Goal: Communication & Community: Answer question/provide support

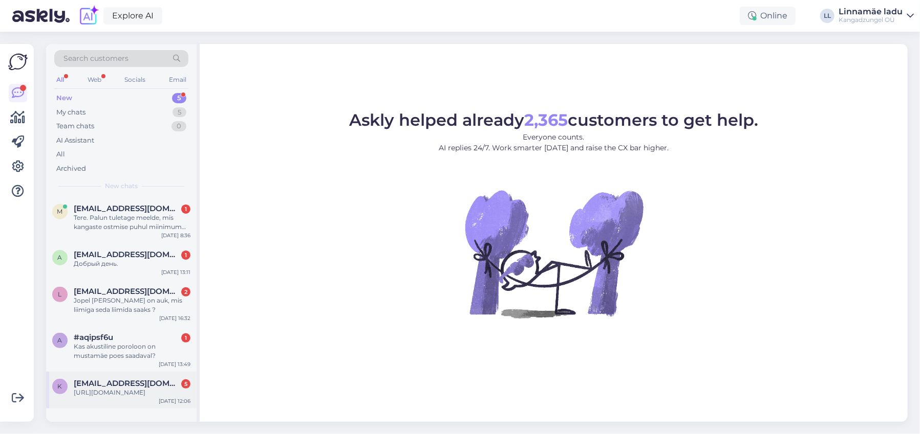
click at [125, 396] on div "[URL][DOMAIN_NAME]" at bounding box center [132, 392] width 117 height 9
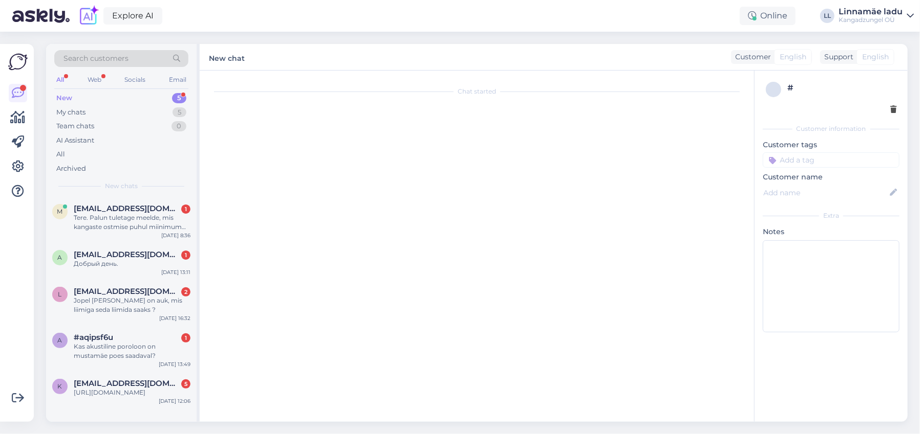
scroll to position [52, 0]
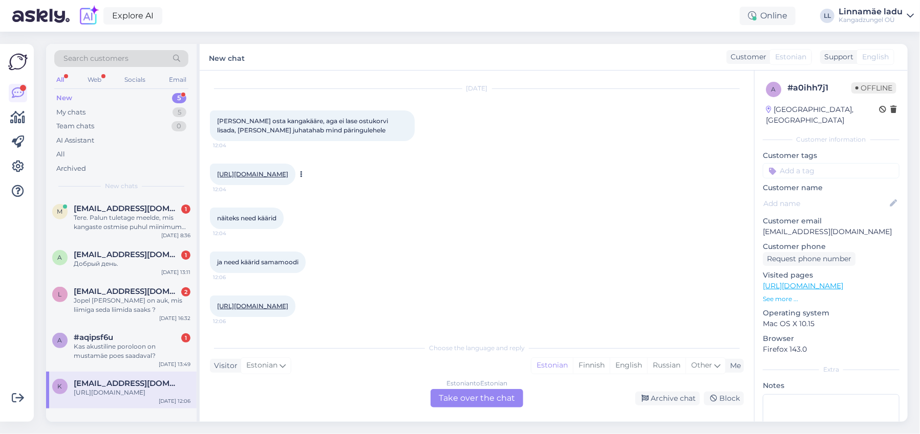
click at [288, 170] on link "[URL][DOMAIN_NAME]" at bounding box center [252, 174] width 71 height 8
click at [288, 302] on link "[URL][DOMAIN_NAME]" at bounding box center [252, 306] width 71 height 8
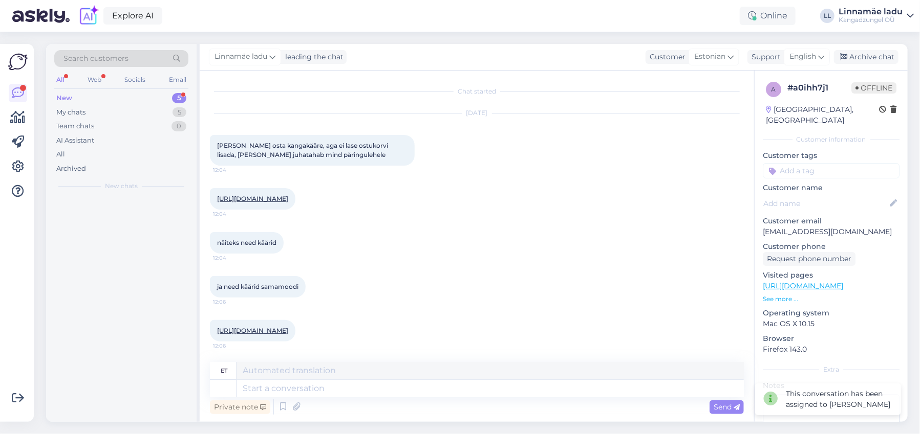
scroll to position [14, 0]
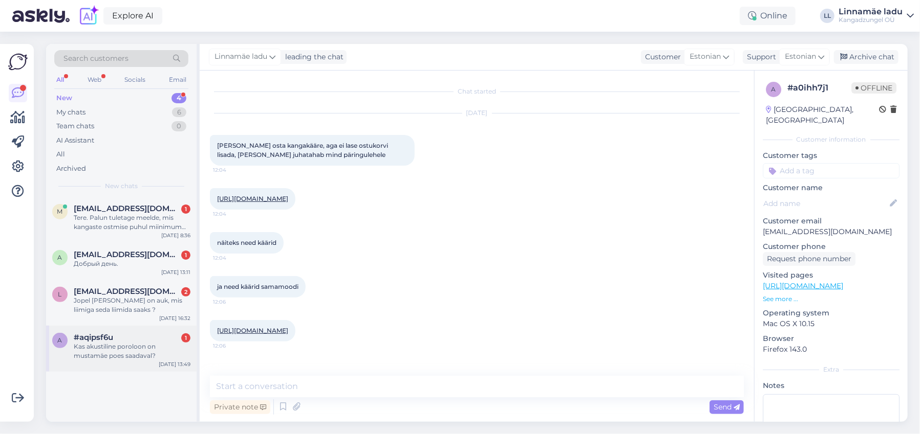
click at [128, 348] on div "Kas akustiline poroloon on mustamäe poes saadaval?" at bounding box center [132, 351] width 117 height 18
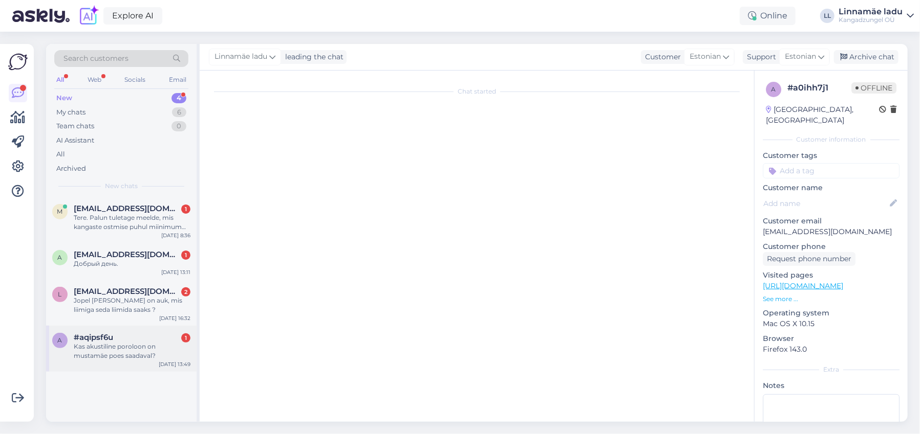
scroll to position [0, 0]
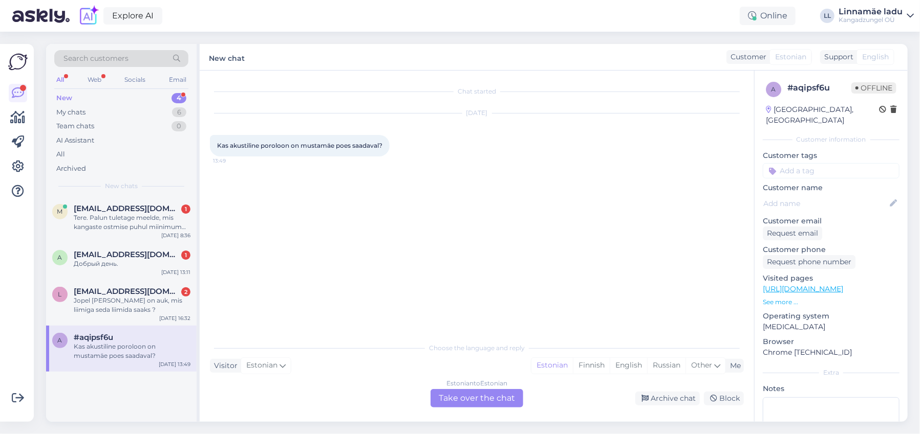
click at [472, 399] on div "Estonian to Estonian Take over the chat" at bounding box center [476, 398] width 93 height 18
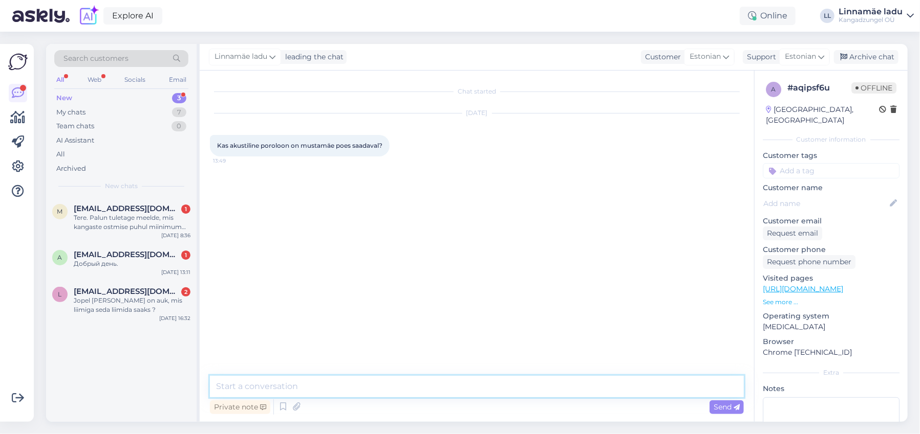
click at [330, 385] on textarea at bounding box center [477, 386] width 534 height 21
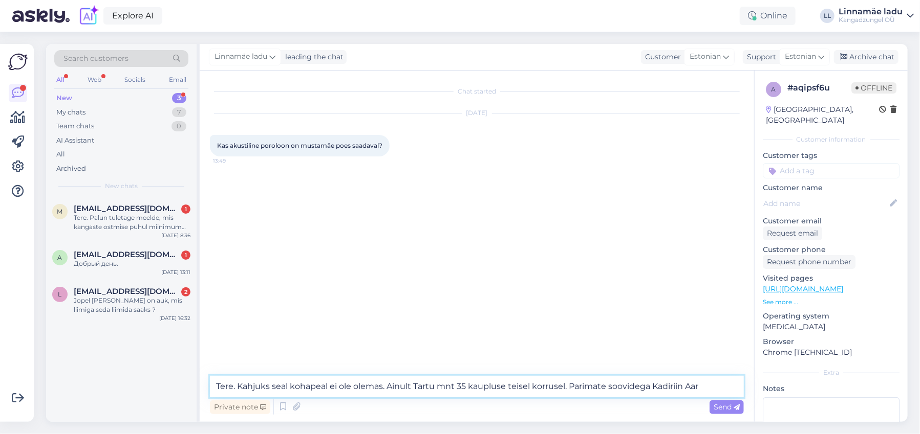
type textarea "Tere. Kahjuks seal kohapeal ei ole olemas. Ainult Tartu mnt 35 kaupluse teisel …"
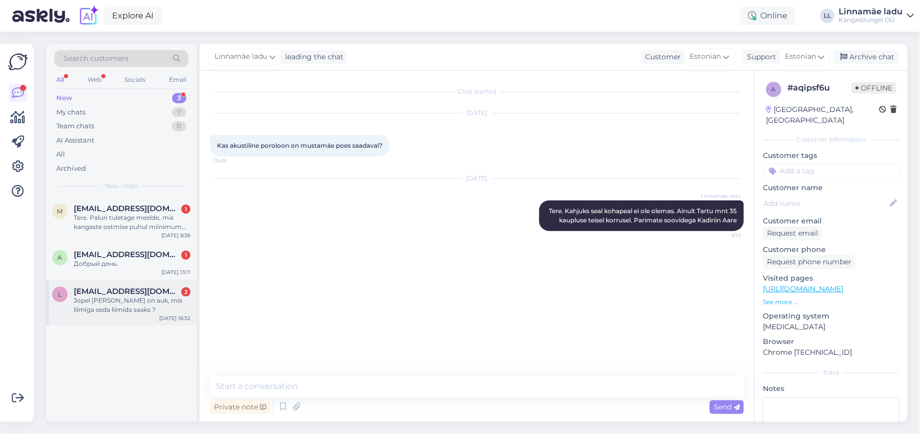
click at [119, 302] on div "Jopel [PERSON_NAME] on auk, mis liimiga seda liimida saaks ?" at bounding box center [132, 305] width 117 height 18
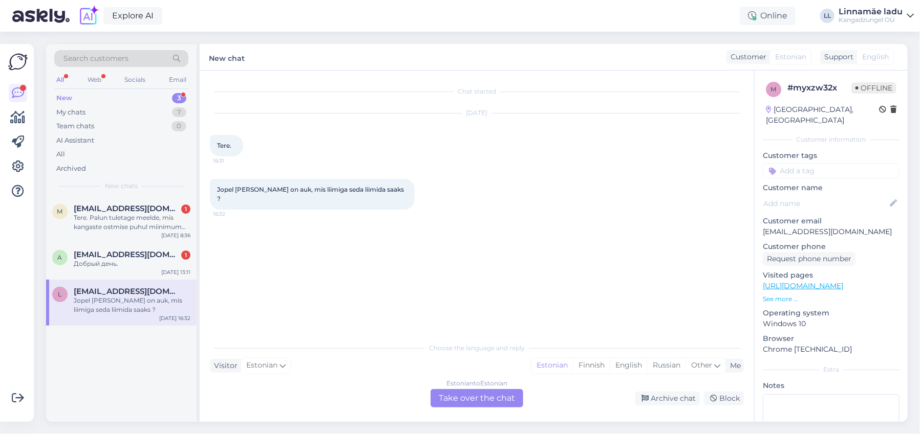
click at [495, 395] on div "Estonian to Estonian Take over the chat" at bounding box center [476, 398] width 93 height 18
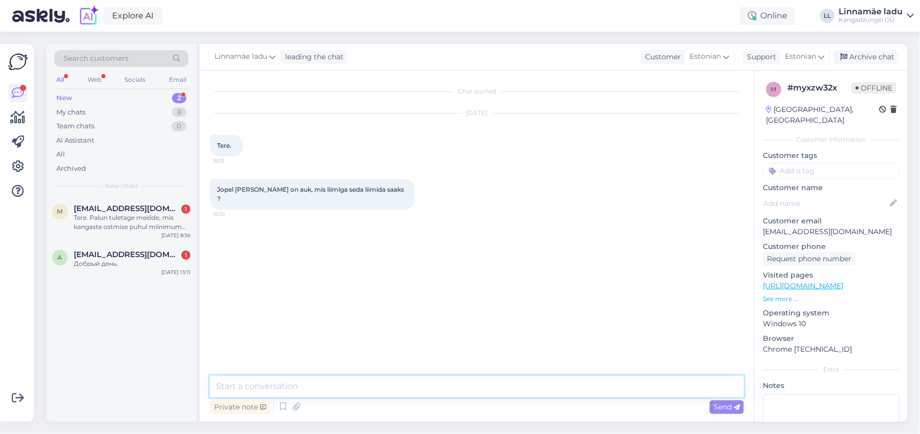
click at [388, 388] on textarea at bounding box center [477, 386] width 534 height 21
type textarea "V"
type textarea "Tere. Variant oleks liimipaelaga seestpoolt. Parimate soovidega Kadiriin Aare"
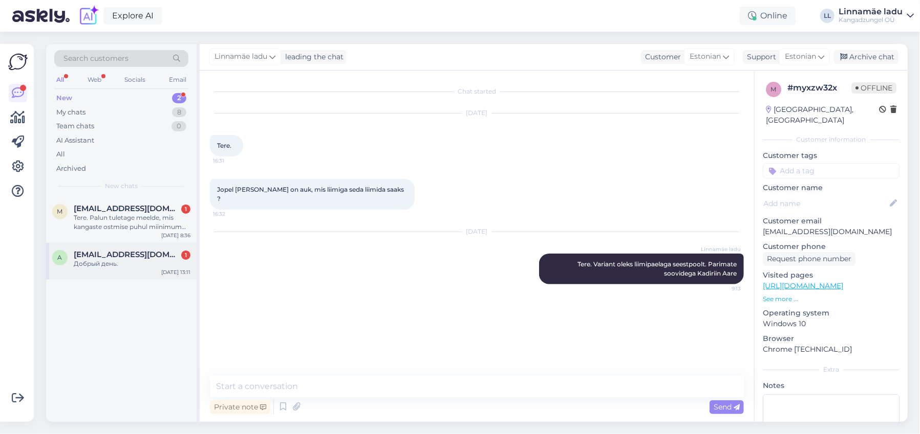
click at [112, 261] on div "Добрый день." at bounding box center [132, 263] width 117 height 9
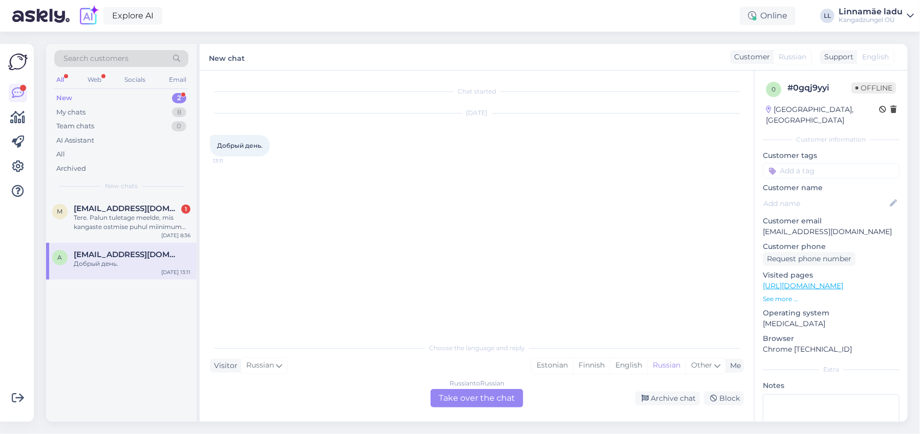
drag, startPoint x: 551, startPoint y: 363, endPoint x: 501, endPoint y: 388, distance: 55.6
click at [551, 363] on div "Estonian" at bounding box center [551, 365] width 41 height 15
click at [486, 396] on div "Russian to Estonian Take over the chat" at bounding box center [476, 398] width 93 height 18
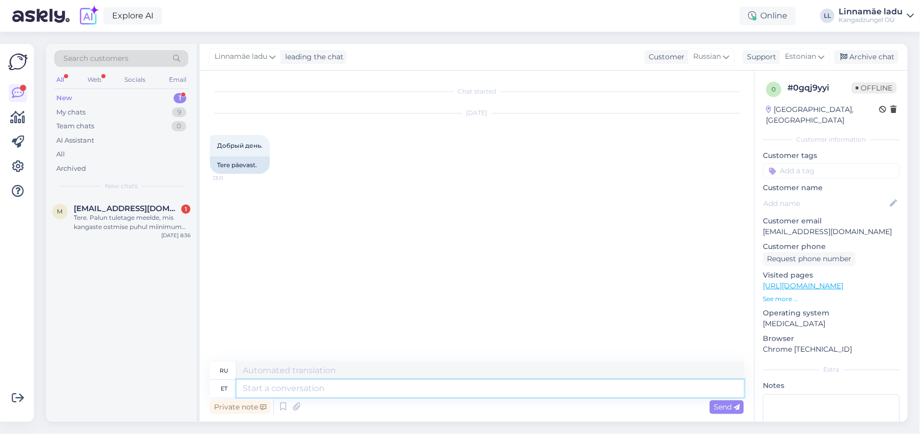
click at [297, 386] on textarea at bounding box center [489, 388] width 507 height 17
type textarea "Tere"
type textarea "Привет"
type textarea "Tere"
type textarea "Привет, Х."
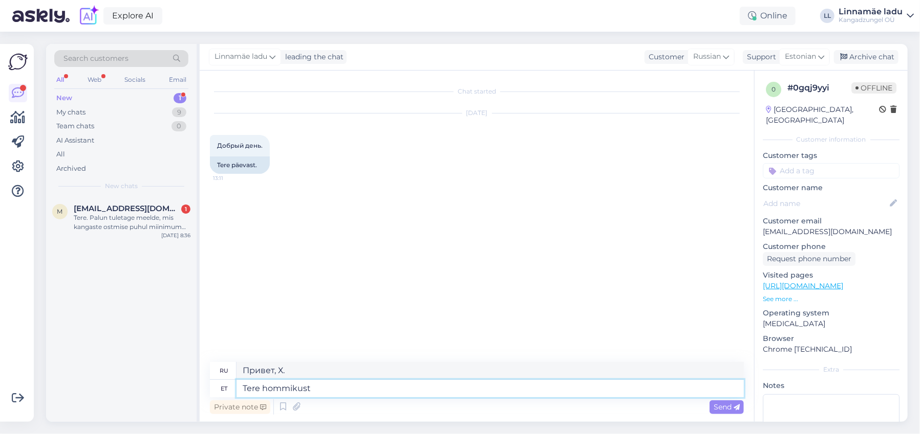
type textarea "Tere hommikust."
type textarea "Доброе утро."
click at [97, 213] on div "Tere. Palun tuletage meelde, mis kangaste ostmise puhul miinimum kogus on? Ma k…" at bounding box center [132, 222] width 117 height 18
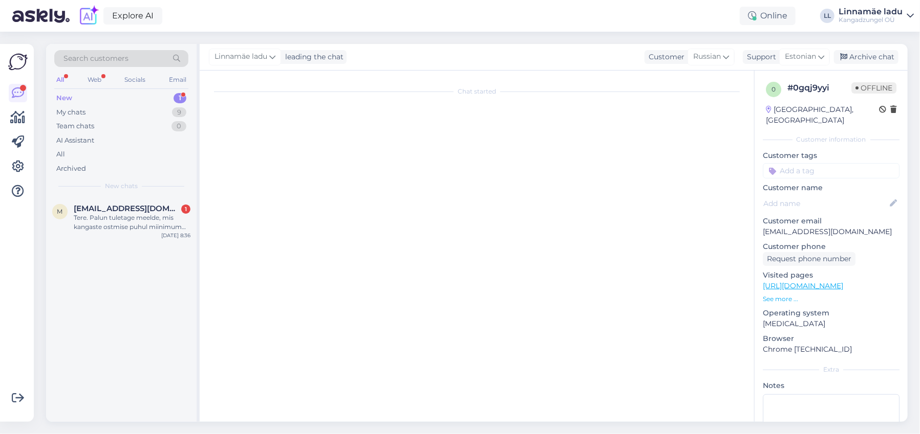
scroll to position [38, 0]
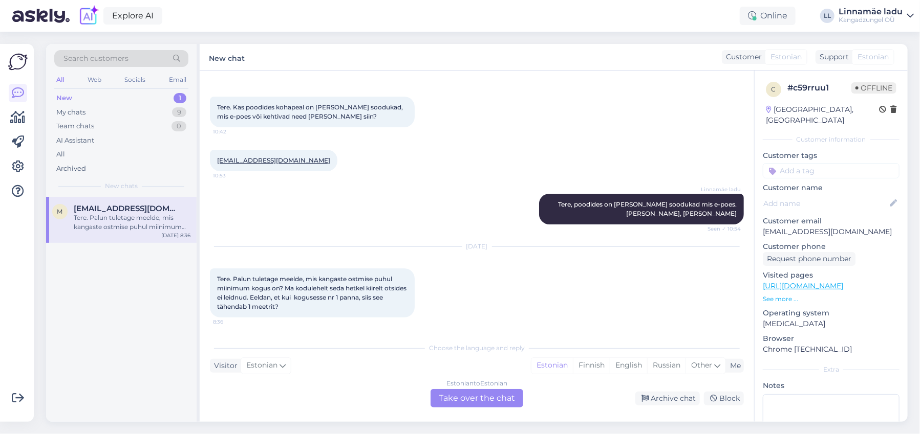
drag, startPoint x: 485, startPoint y: 399, endPoint x: 464, endPoint y: 399, distance: 21.0
click at [484, 400] on div "Estonian to Estonian Take over the chat" at bounding box center [476, 398] width 93 height 18
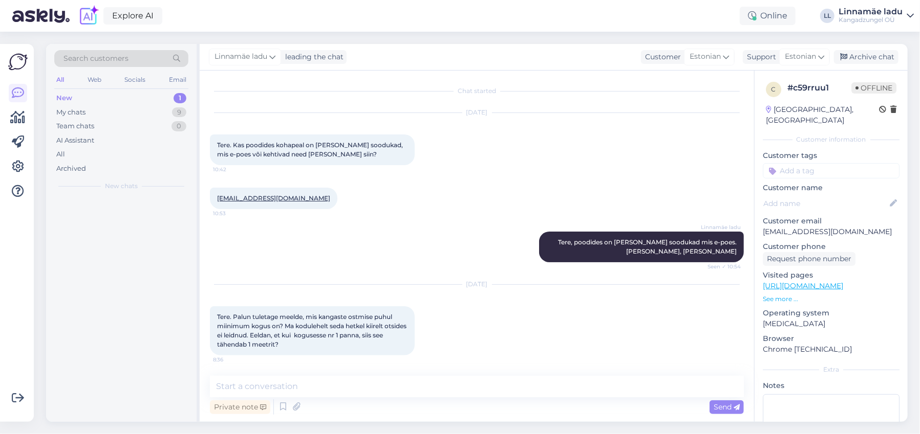
scroll to position [0, 0]
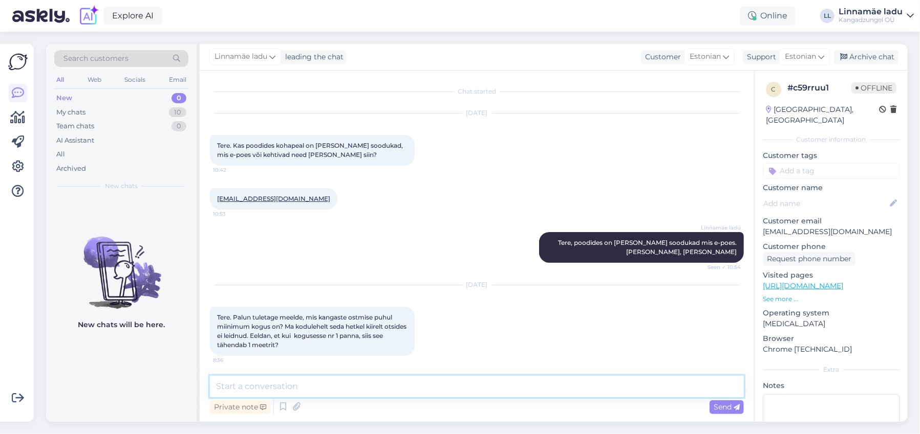
click at [363, 384] on textarea at bounding box center [477, 386] width 534 height 21
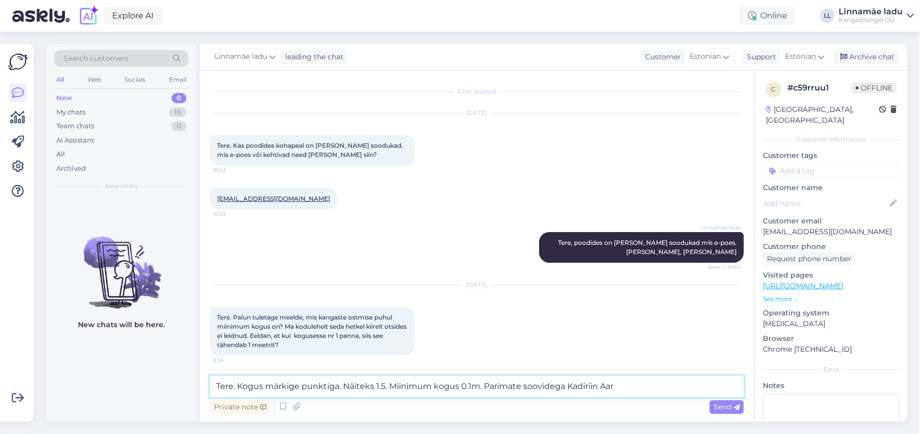
type textarea "Tere. Kogus märkige punktiga. Näiteks 1.5. Miinimum kogus 0.1m. Parimate soovid…"
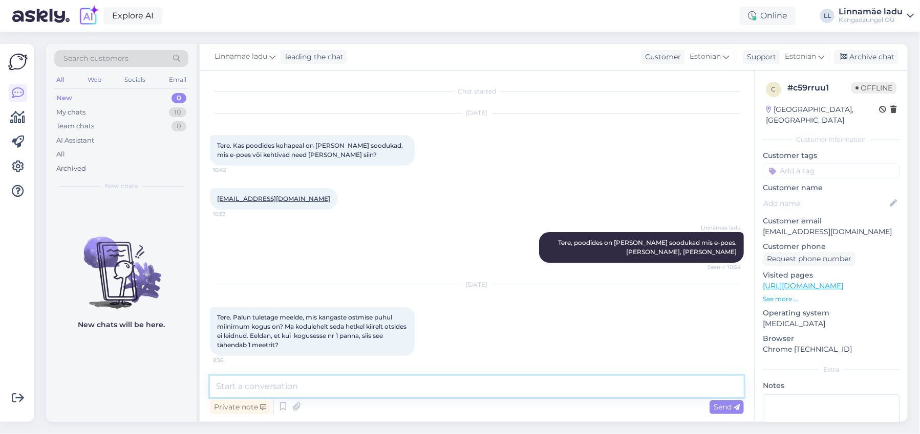
scroll to position [53, 0]
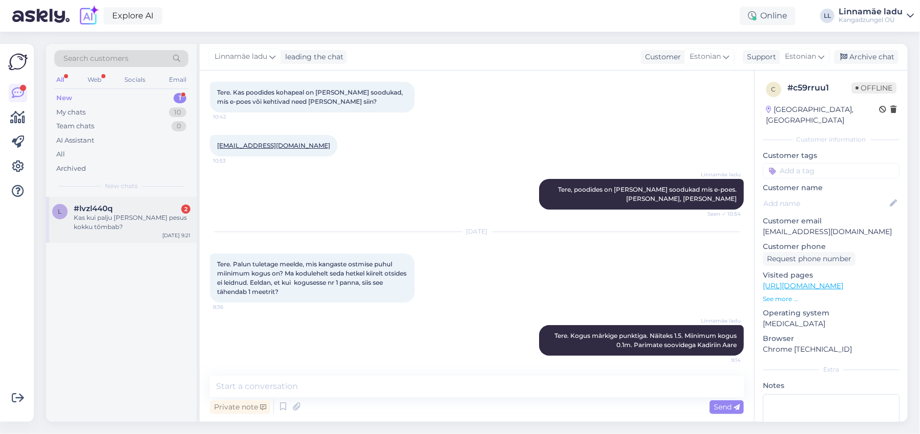
click at [124, 212] on div "#lvzl440q 2" at bounding box center [132, 208] width 117 height 9
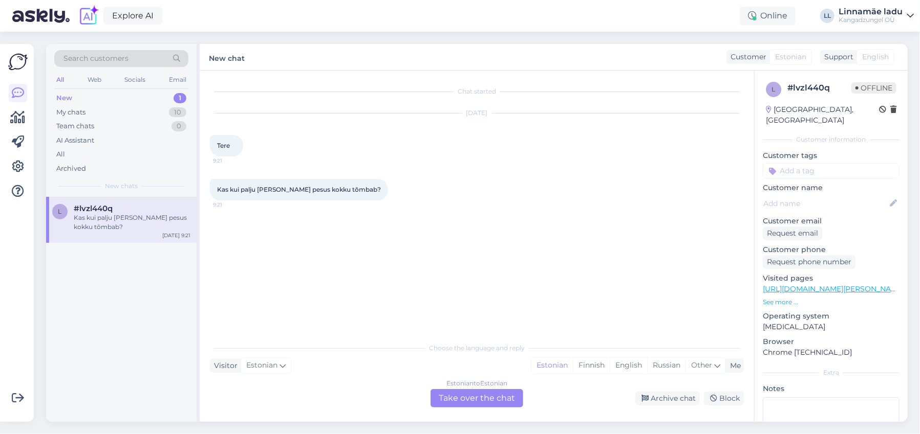
scroll to position [0, 0]
click at [551, 367] on div "Estonian" at bounding box center [551, 365] width 41 height 15
click at [487, 402] on div "Estonian to Estonian Take over the chat" at bounding box center [476, 398] width 93 height 18
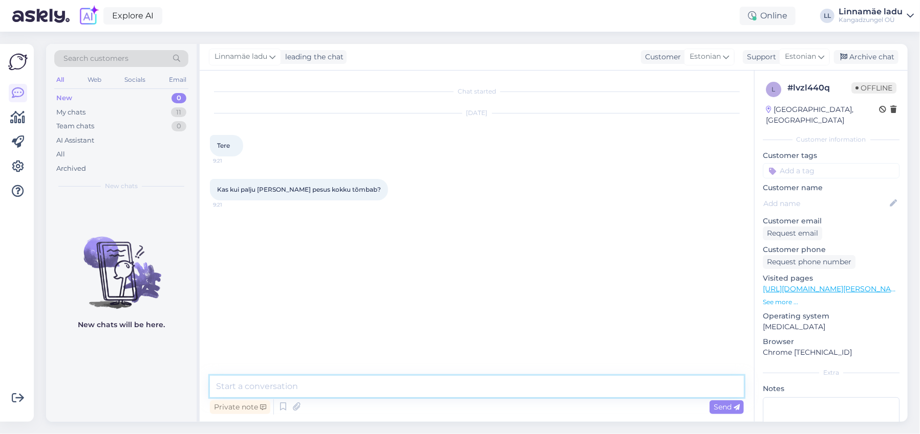
click at [336, 386] on textarea at bounding box center [477, 386] width 534 height 21
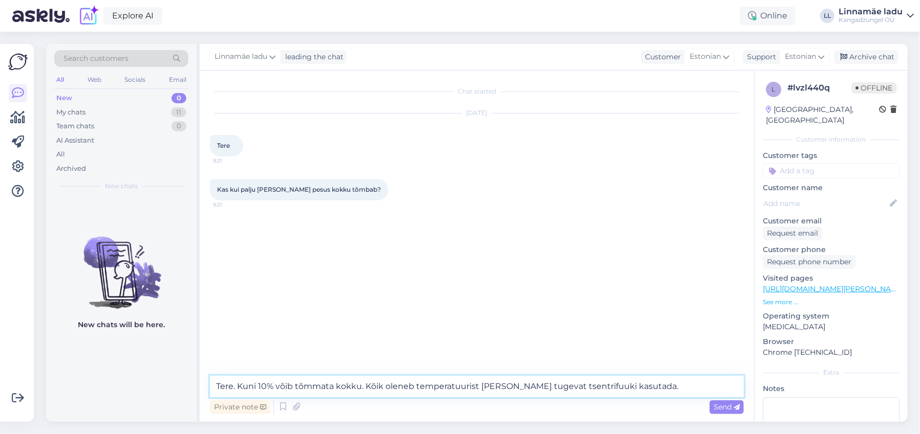
click at [543, 387] on textarea "Tere. Kuni 10% võib tõmmata kokku. Kõik oleneb temperatuurist [PERSON_NAME] tug…" at bounding box center [477, 386] width 534 height 21
click at [652, 387] on textarea "Tere. Kuni 10% võib tõmmata kokku. Kõik oleneb temperatuurist [PERSON_NAME] tug…" at bounding box center [477, 386] width 534 height 21
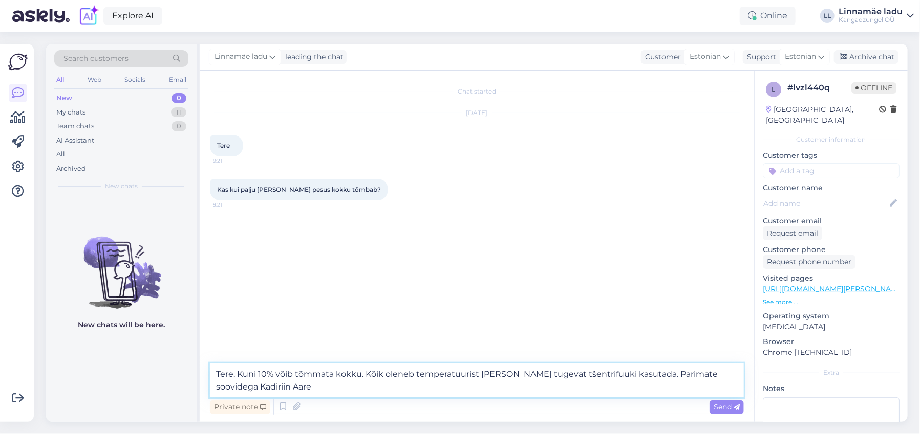
type textarea "Tere. Kuni 10% võib tõmmata kokku. Kõik oleneb temperatuurist [PERSON_NAME] tug…"
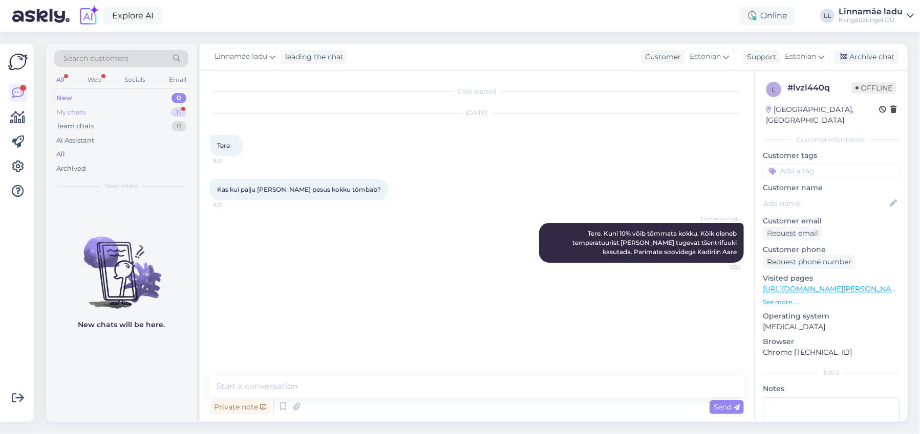
click at [86, 112] on div "My chats 11" at bounding box center [121, 112] width 134 height 14
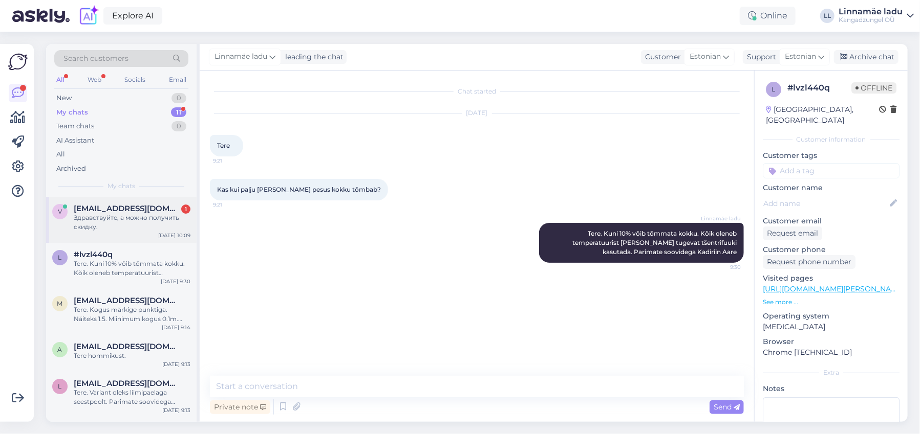
click at [85, 214] on div "Здравствуйте, а можно получить скидку." at bounding box center [132, 222] width 117 height 18
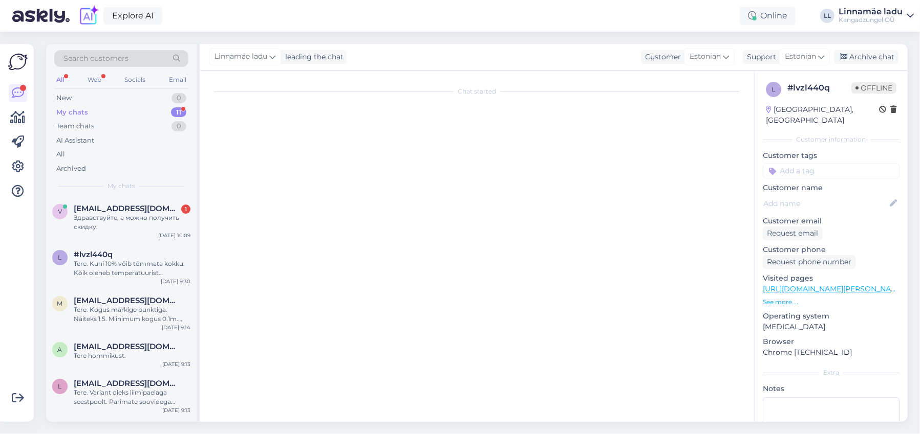
scroll to position [105, 0]
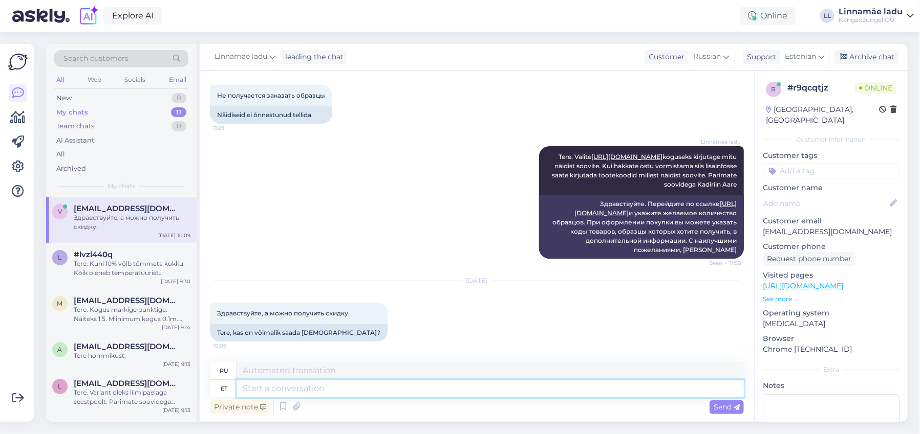
click at [335, 383] on textarea at bounding box center [489, 388] width 507 height 17
type textarea "Tere."
type textarea "Привет."
type textarea "Tere. [GEOGRAPHIC_DATA]"
type textarea "Привет. Зачем?"
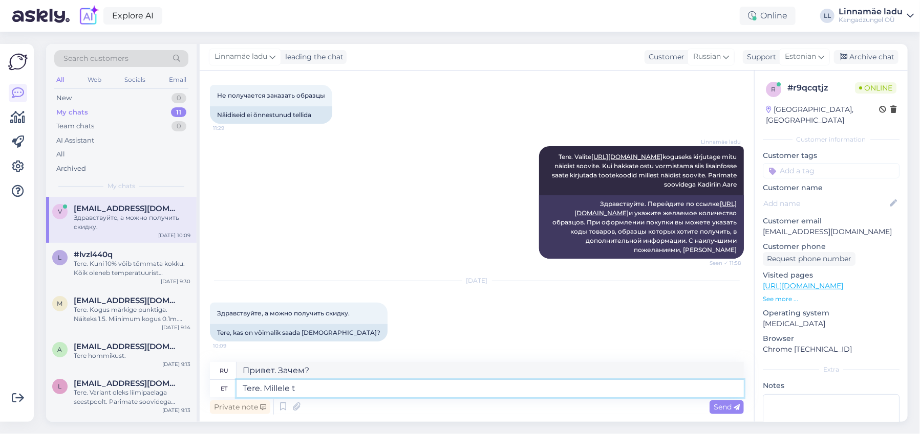
type textarea "Tere. Millele t"
type textarea "Привет. Что такое"
type textarea "Tere. Millele te"
type textarea "Привет. Что делаешь?"
type textarea "Tere. Millele te allahindlust s"
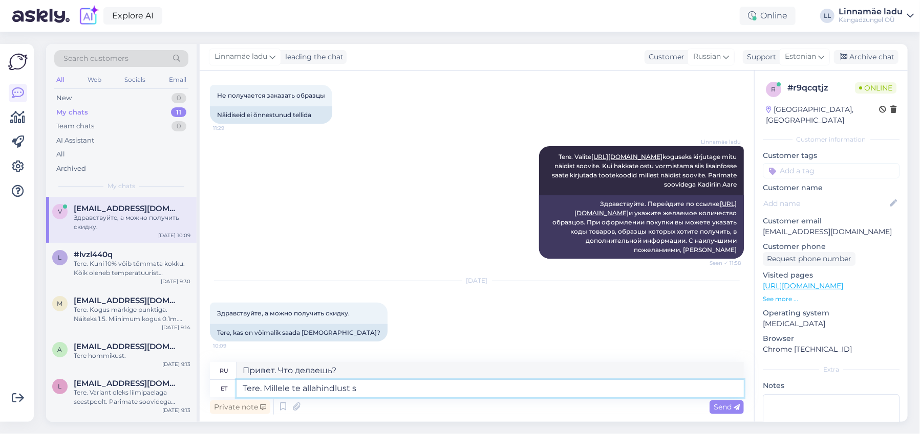
type textarea "Здравствуйте. На что у вас есть скидка?"
type textarea "Tere. Millele te [DEMOGRAPHIC_DATA] soovite?"
type textarea "Здравствуйте. На что вы хотели бы получить скидку?"
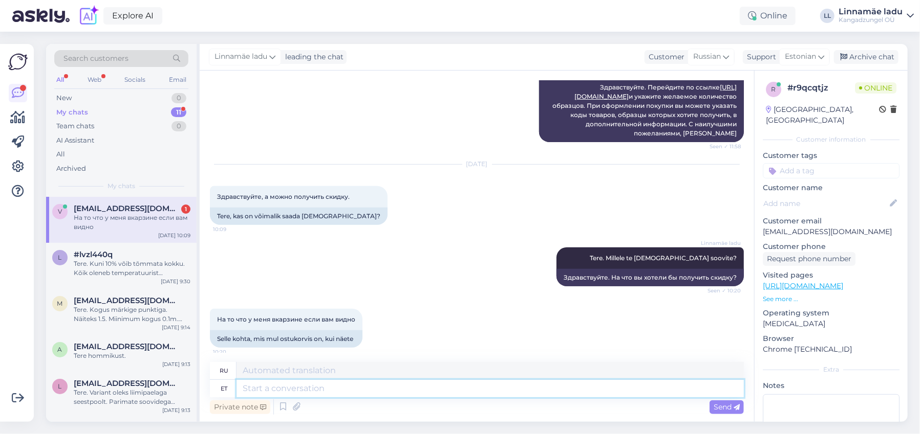
scroll to position [228, 0]
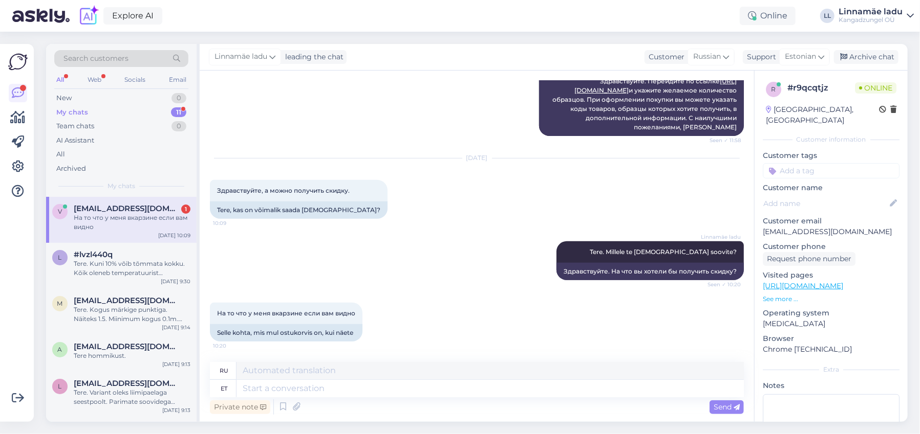
click at [774, 295] on p "See more ..." at bounding box center [831, 299] width 137 height 9
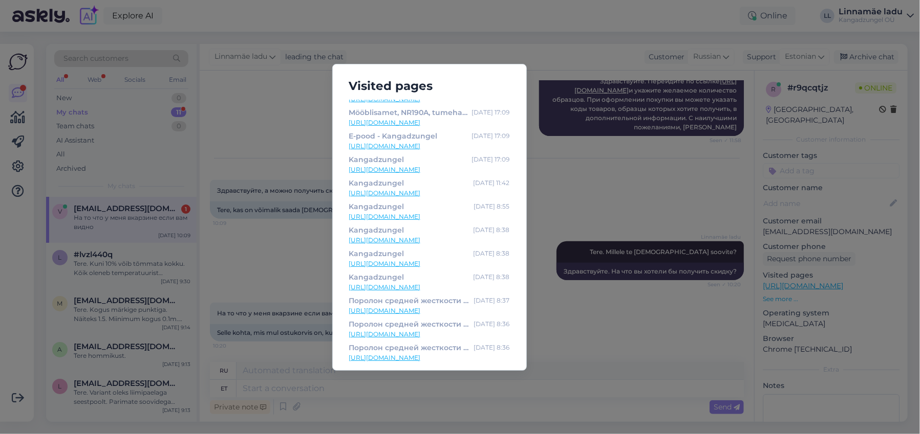
scroll to position [0, 0]
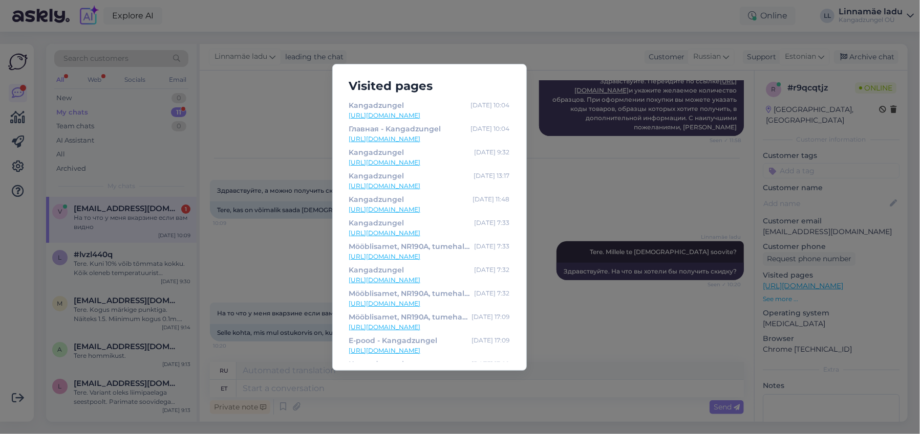
click at [424, 139] on link "[URL][DOMAIN_NAME]" at bounding box center [429, 139] width 161 height 9
click at [426, 114] on link "[URL][DOMAIN_NAME]" at bounding box center [429, 115] width 161 height 9
click at [463, 163] on link "[URL][DOMAIN_NAME]" at bounding box center [429, 162] width 161 height 9
click at [450, 276] on link "[URL][DOMAIN_NAME]" at bounding box center [429, 280] width 161 height 9
click at [305, 382] on div "Visited pages Kangadzungel [DATE] 10:04 [URL][DOMAIN_NAME] Главная - Kangadzung…" at bounding box center [460, 217] width 920 height 434
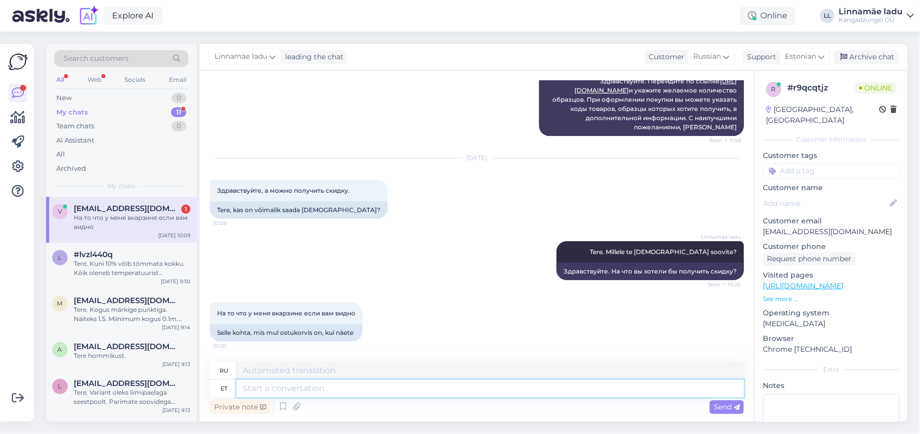
click at [354, 387] on textarea at bounding box center [489, 388] width 507 height 17
type textarea "Kahjuks m"
type textarea "К сожалению"
type textarea "Kahjuks ma"
type textarea "К сожалению, я"
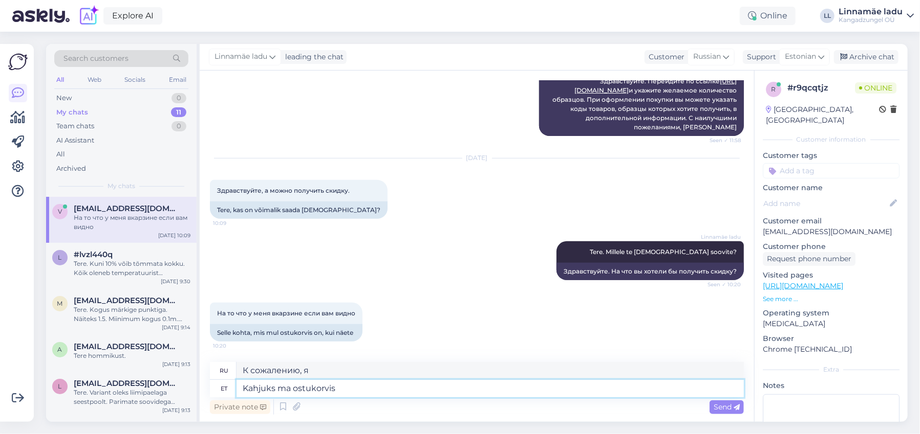
type textarea "Kahjuks ma ostukorvisi"
type textarea "К сожалению, я добавил его в корзину."
type textarea "Kahjuks ma ostukorvi"
type textarea "Извините, у меня нет корзинки для покупок."
type textarea "Kahjuks ma ostukorvi sisu"
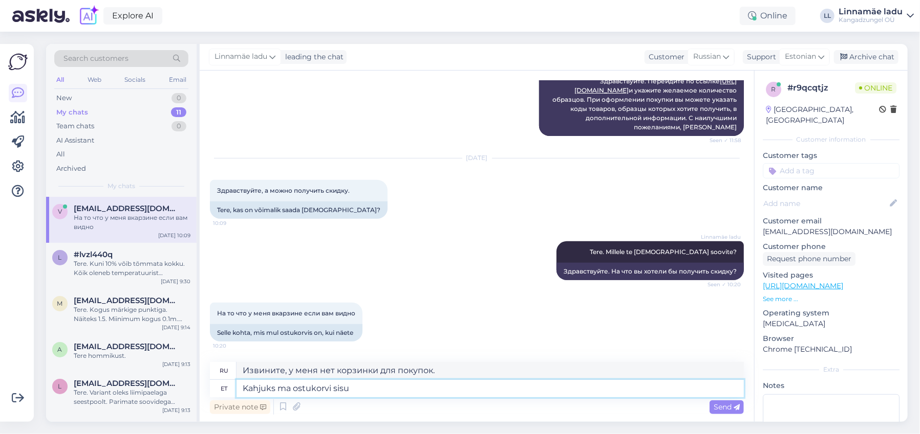
type textarea "Извините, я не могу найти содержимое корзины."
type textarea "Kahjuks ma ostukorvi sisu ei n"
type textarea "К сожалению, я не вижу содержимое корзины."
type textarea "Kahjuks ma ostukorvi sisu ei näe."
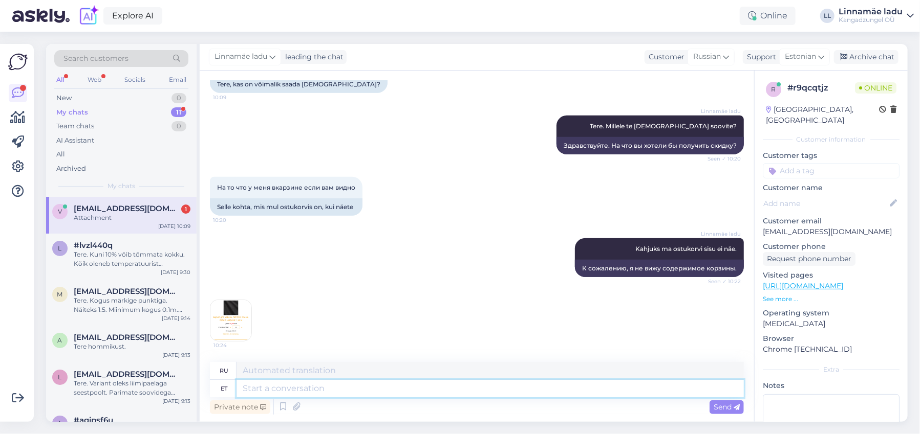
scroll to position [418, 0]
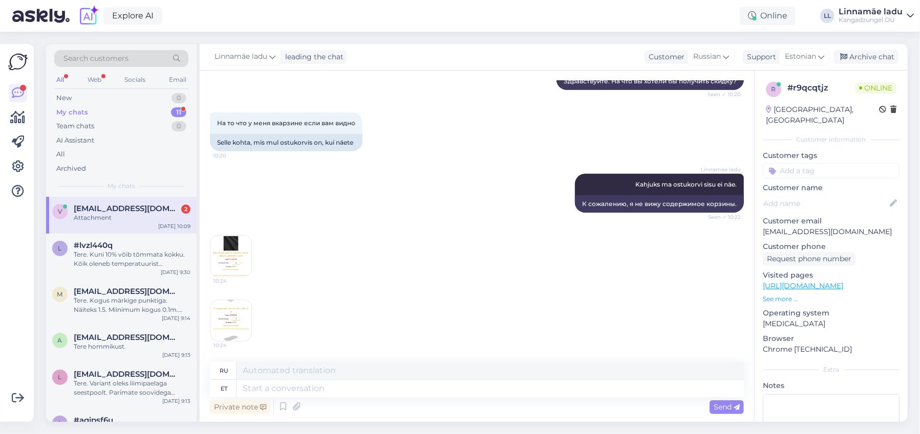
click at [232, 253] on img at bounding box center [230, 256] width 41 height 41
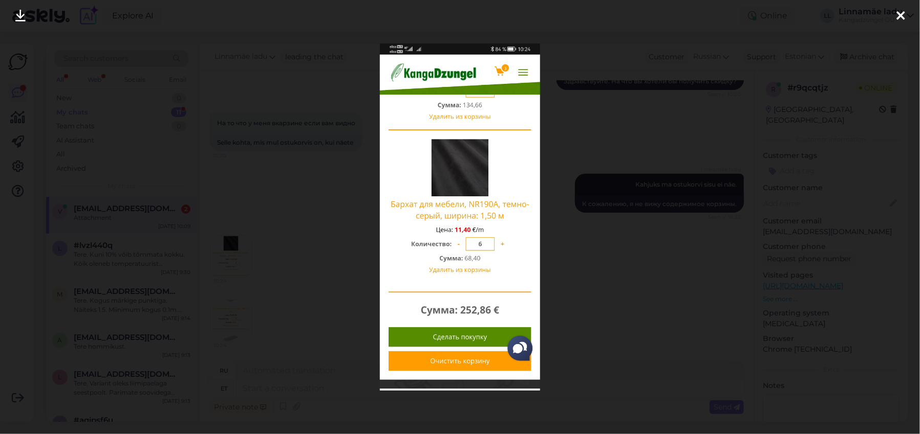
click at [903, 15] on icon at bounding box center [900, 16] width 8 height 13
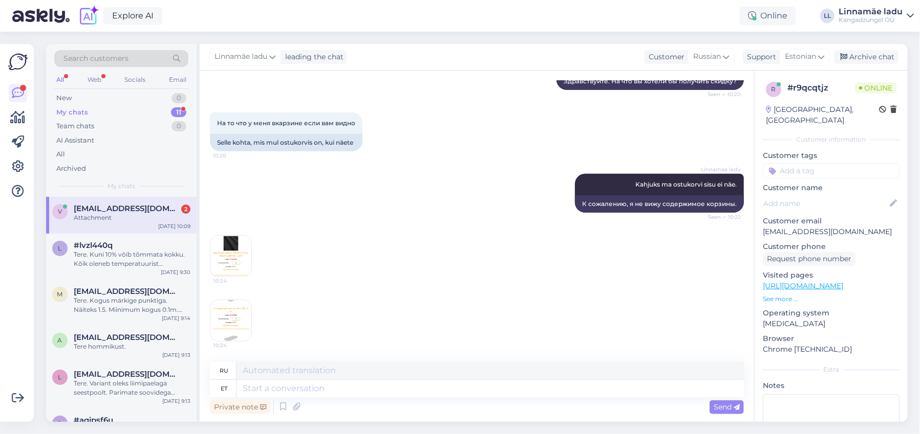
click at [231, 315] on img at bounding box center [230, 320] width 41 height 41
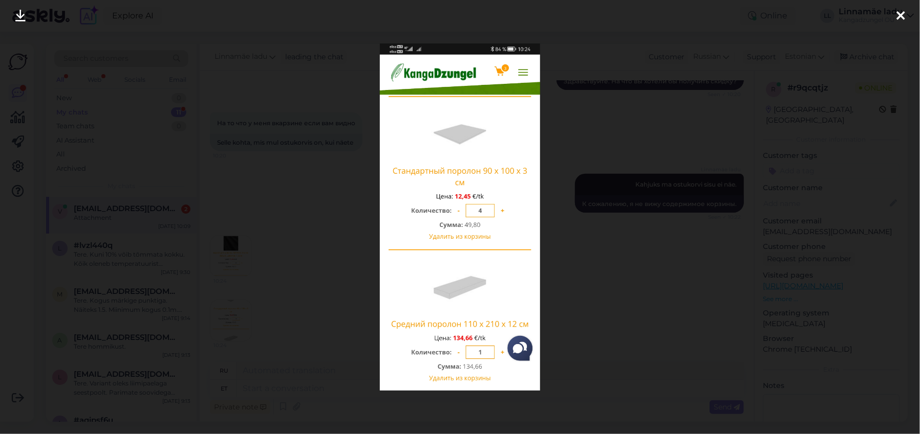
click at [901, 12] on icon at bounding box center [900, 16] width 8 height 13
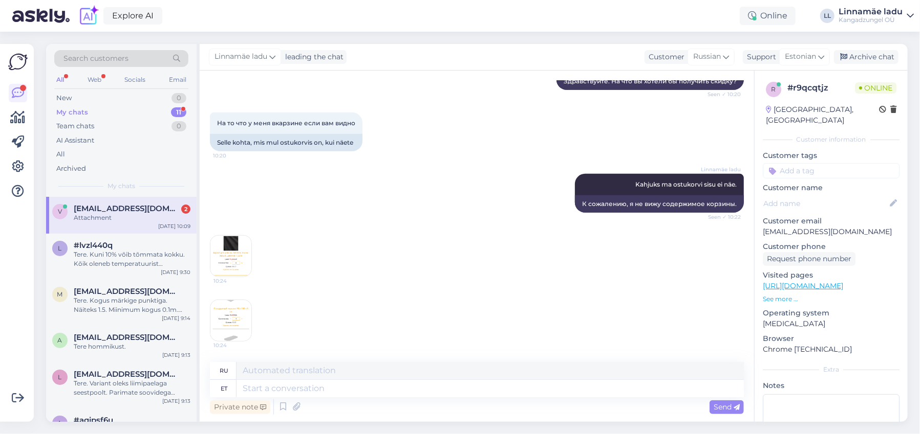
click at [235, 238] on img at bounding box center [230, 256] width 41 height 41
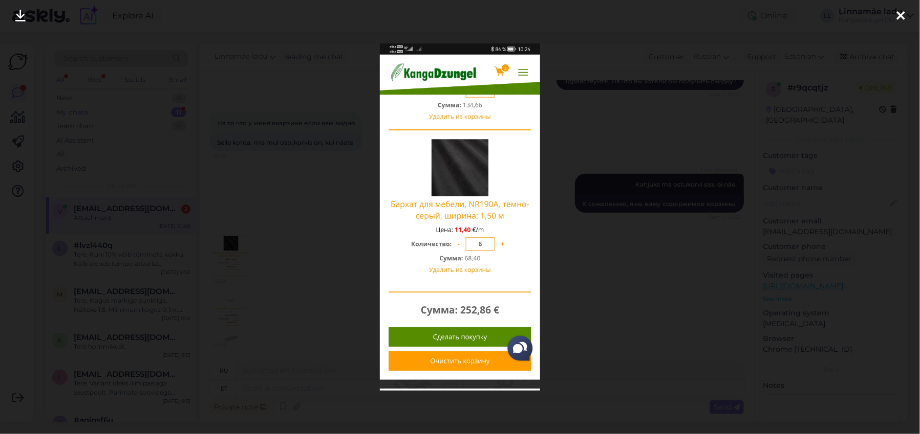
click at [905, 14] on div at bounding box center [900, 16] width 20 height 32
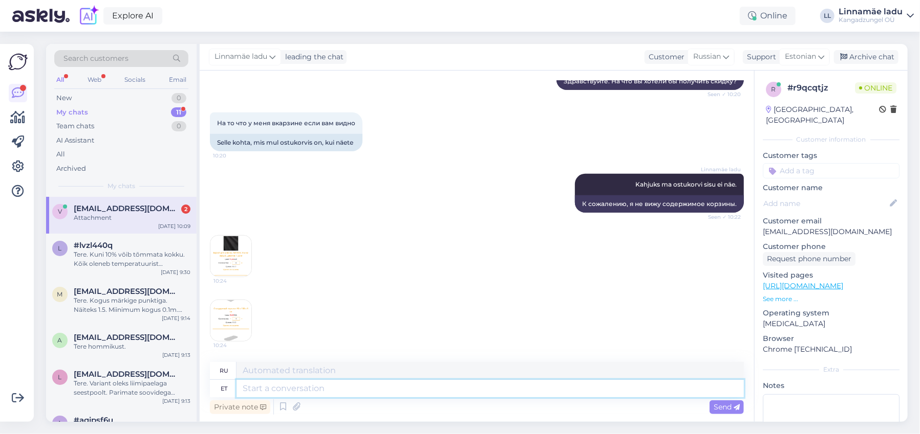
click at [330, 388] on textarea at bounding box center [489, 388] width 507 height 17
type textarea "Poroloonile ka"
type textarea "Для поролона"
type textarea "Poroloonile kahjuks s"
type textarea "К сожалению для поролона"
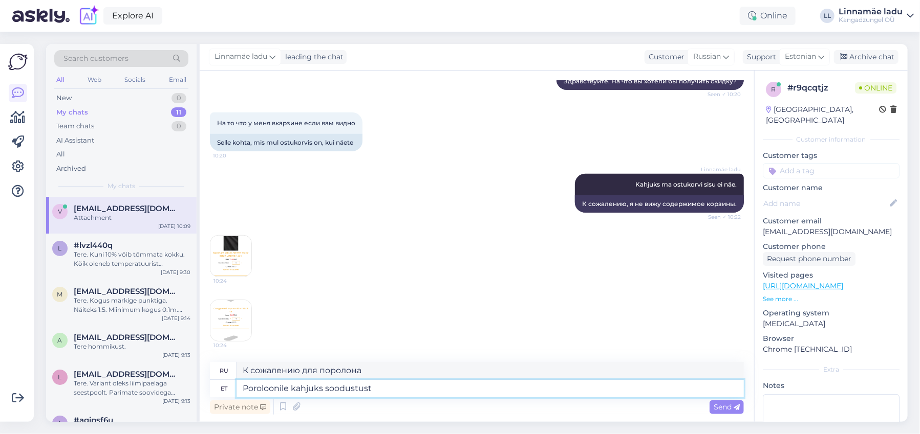
type textarea "Poroloonile kahjuks soodustust t"
type textarea "К сожалению, скидки на поролон не предоставляются."
type textarea "Poroloonile kahjuks soodustust teha ei saa."
type textarea "К сожалению, скидки на пену не предоставляются."
type textarea "Poroloonile kahjuks soodustust teha ei saa. Mööbl"
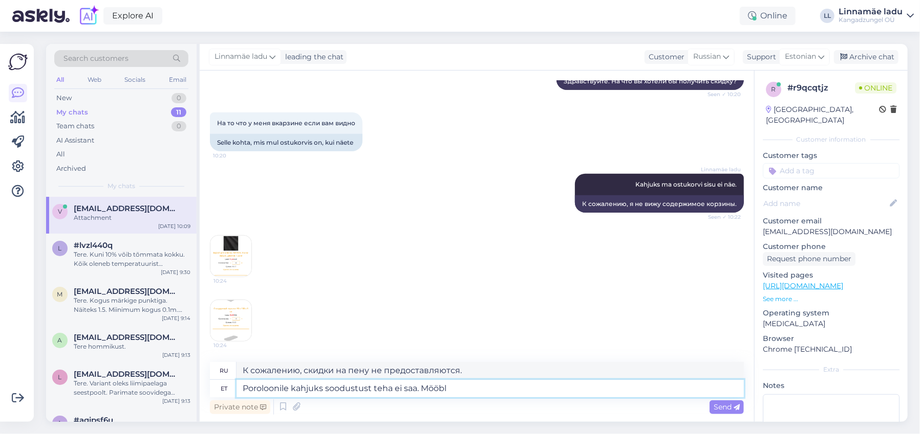
type textarea "К сожалению, мы не можем предоставить скидки на пену."
type textarea "Poroloonile kahjuks soodustust teha ei saa. Mööblikangale"
type textarea "К сожалению, скидки на поролон не предоставляются. Мебельная ткань"
type textarea "Poroloonile kahjuks soodustust teha ei saa. Mööblikangale saan te"
type textarea "К сожалению, на поролон скидки не предоставляются. Скидки на мебельную ткань пр…"
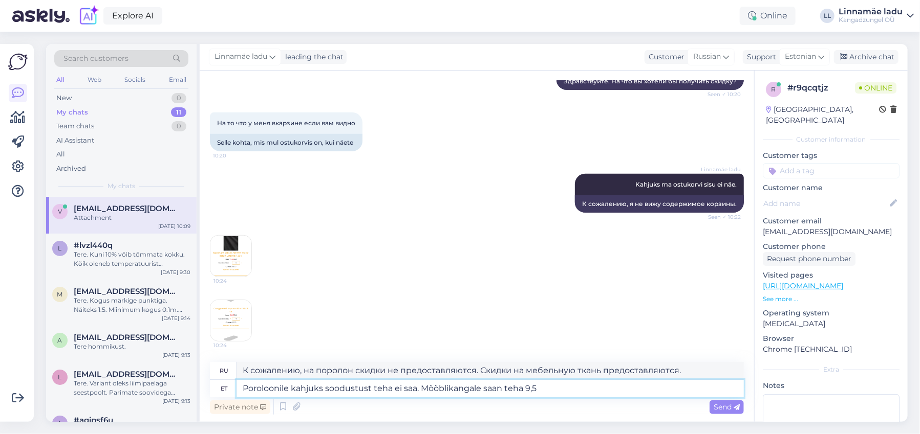
type textarea "Poroloonile kahjuks soodustust teha ei saa. Mööblikangale saan teha 9,50"
type textarea "К сожалению, на поролон скидки нет. Могу предоставить скидку на мебельную ткань…"
type textarea "Poroloonile kahjuks soodustust teha ei saa. Mööblikangale saan teha 9,50€/"
type textarea "К сожалению, скидки на поролон не предоставляются. Скидки на мебельную ткань — …"
type textarea "Poroloonile kahjuks soodustust teha ei saa. Mööblikangale saan teha 9,50€/jm."
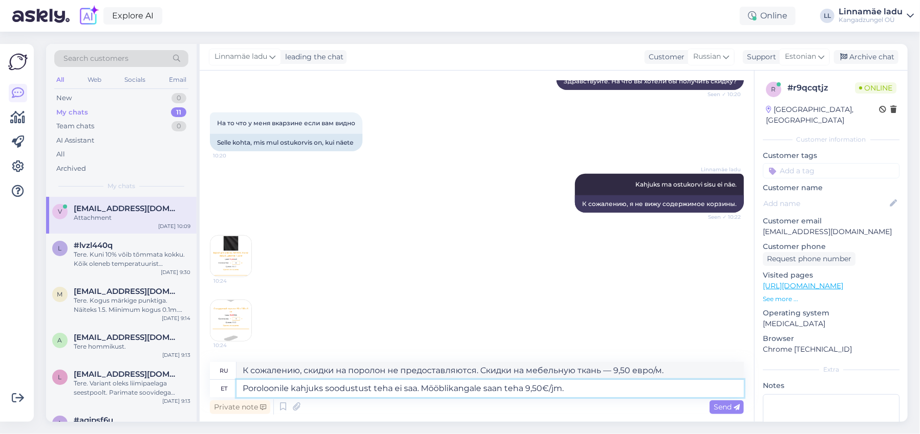
type textarea "К сожалению, скидки на поролон не предоставляются. Скидки на мебельную ткань — …"
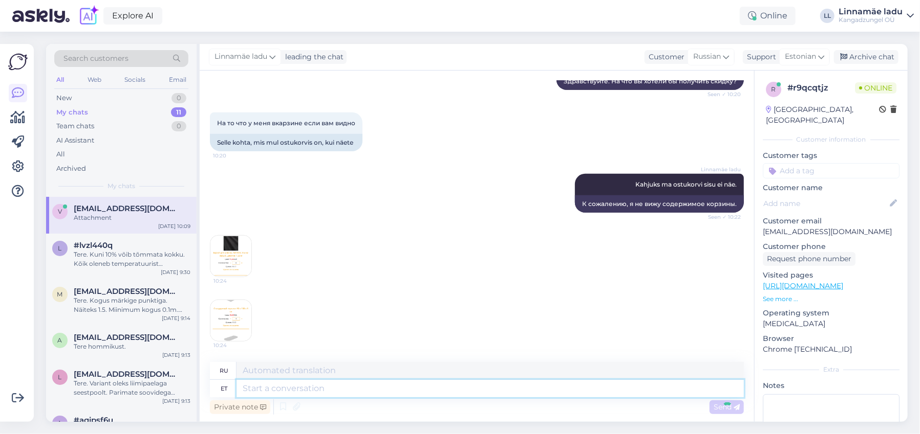
scroll to position [498, 0]
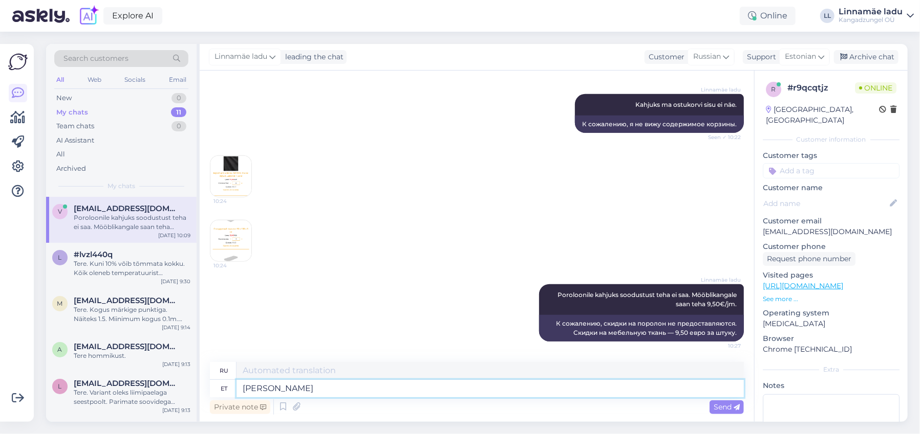
type textarea "[PERSON_NAME]"
type textarea "Если"
type textarea "Kui see"
type textarea "Если это"
type textarea "Kui see nii"
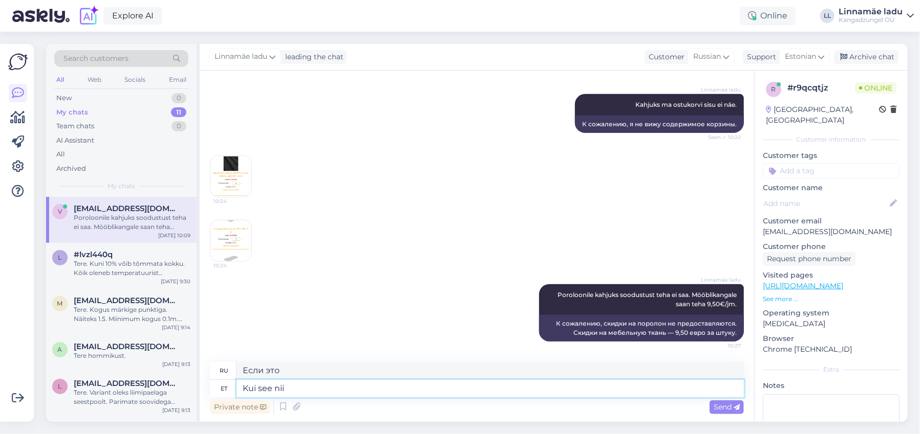
type textarea "Если так"
type textarea "Kui see nii Teile"
type textarea "Если это ваш случай"
type textarea "Kui see nii Teile sobib"
type textarea "Если это вас устраивает"
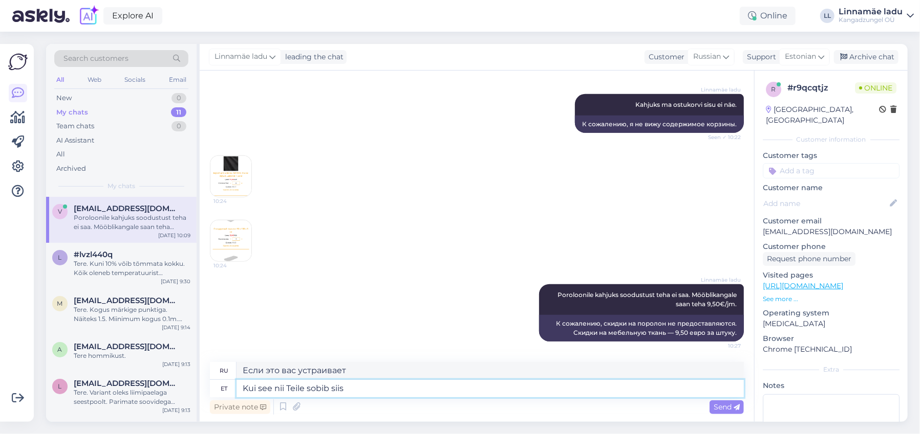
type textarea "Kui see nii Teile sobib siis"
type textarea "Если это вас устраивает, то"
type textarea "Kui see nii Teile sobib siis vormistage t"
type textarea "Если вас это устраивает, то подавайте заявку."
type textarea "Kui see nii Teile sobib siis vormistage tellimus"
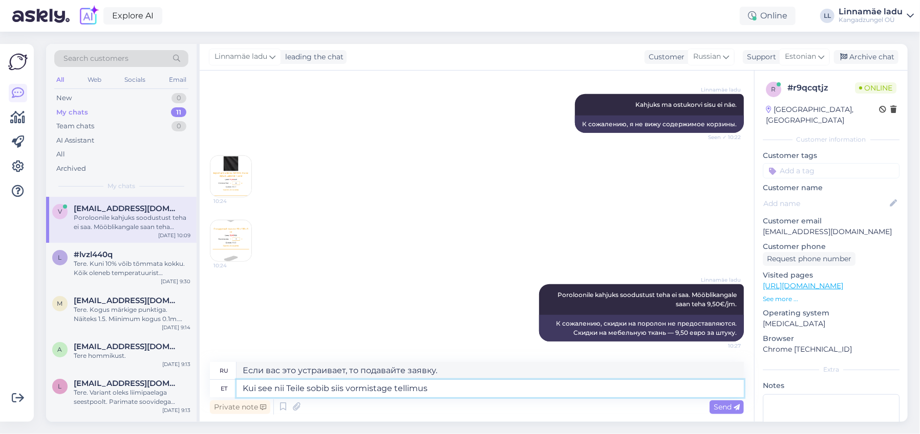
type textarea "Если вас это устраивает, то оформляйте заказ."
type textarea "Kui see nii Teile sobib siis vormistage tellimus ja"
type textarea "Если вас это устраивает, то оформляйте заказ и"
type textarea "Kui see nii Teile sobib siis vormistage tellimus ja valige"
type textarea "Если это вам подходит, оформите заказ и выберите"
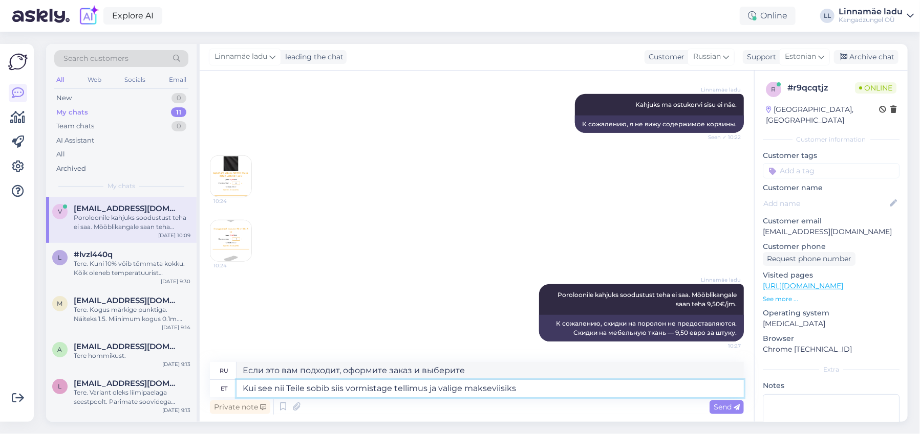
type textarea "Kui see nii Teile sobib siis vormistage tellimus ja valige makseviisiks e"
type textarea "Если вас это устраивает, оформите заказ и выберите способ оплаты."
type textarea "Kui see nii Teile sobib siis vormistage tellimus ja valige makseviisiks ettemak…"
type textarea "Если вас это устраивает, оформите заказ и выберите предоплату в качестве способ…"
type textarea "Kui see nii Teile sobib siis vormistage tellimus ja valige makseviisiks ettemak…"
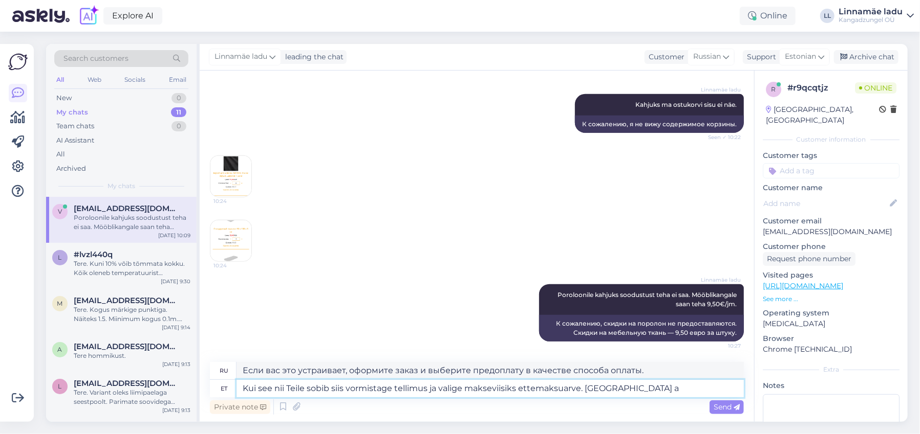
type textarea "Если вас это устраивает, то оформите заказ и выберите предоплату. Я изменю"
type textarea "Kui see nii Teile sobib siis vormistage tellimus ja valige makseviisiks ettemak…"
type textarea "Если вас это устраивает, оформите заказ и выберите предоплату. Я изменю счёт."
type textarea "Kui see nii Teile sobib siis vormistage tellimus ja valige makseviisiks ettemak…"
type textarea "Если вас это устраивает, пожалуйста, оформите заказ и выберите предоплату. Я из…"
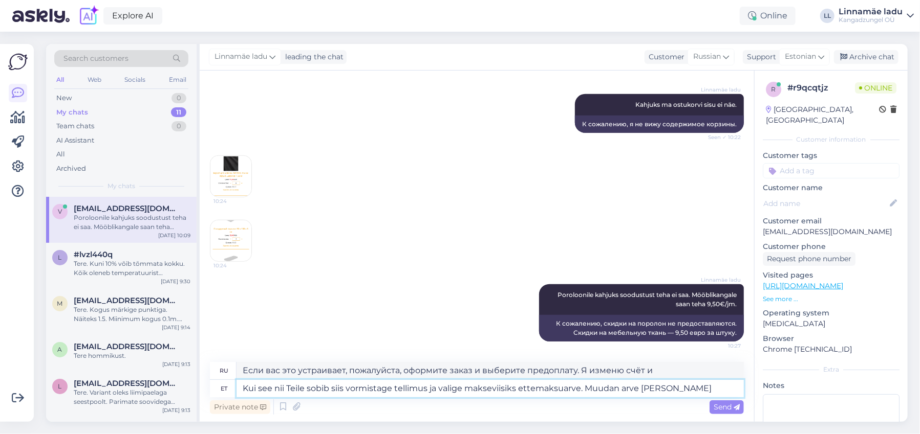
type textarea "Kui see nii Teile sobib siis vormistage tellimus ja valige makseviisiks ettemak…"
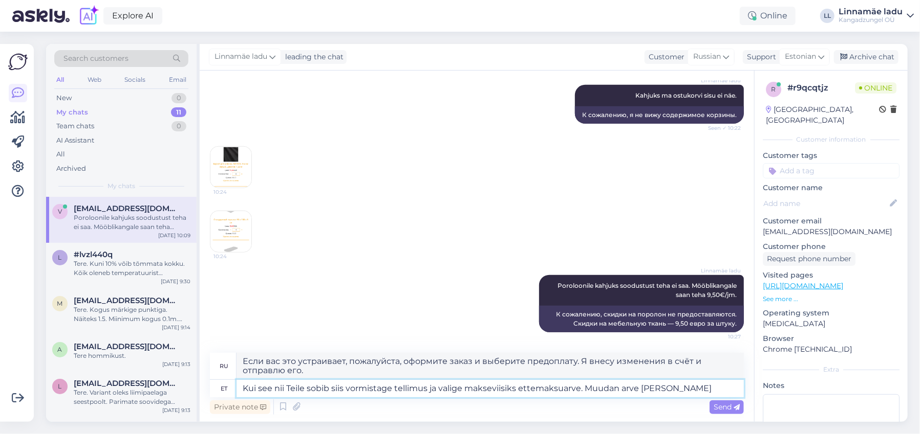
type textarea "Если вас это устраивает, оформите заказ и выберите предоплату. Я внесу изменени…"
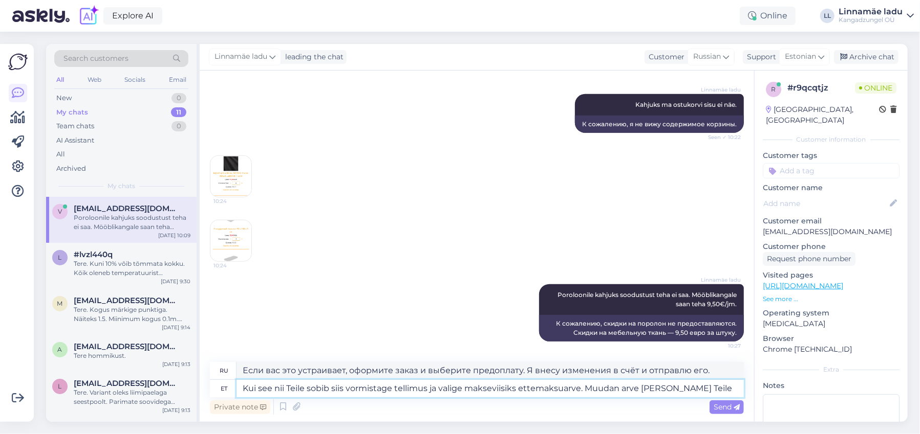
type textarea "Kui see nii Teile sobib siis vormistage tellimus ja valige makseviisiks ettemak…"
type textarea "Если вас это устраивает, пожалуйста, оформите заказ и выберите предоплату. Я вн…"
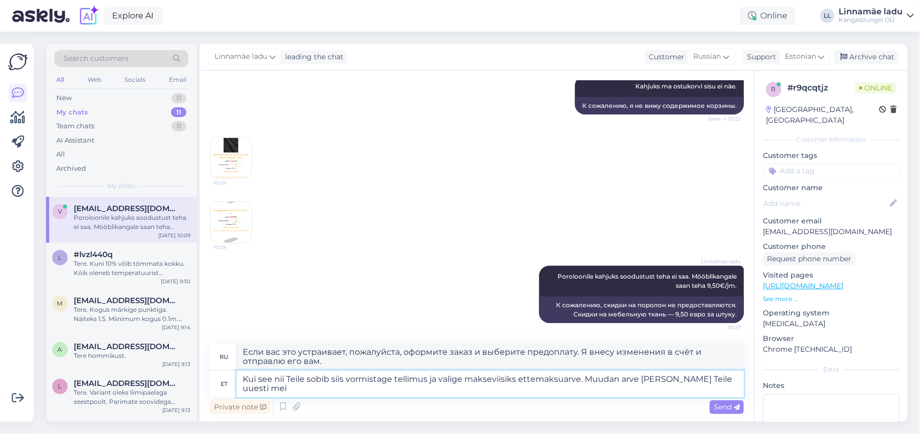
type textarea "Kui see nii Teile sobib siis vormistage tellimus ja valige makseviisiks ettemak…"
type textarea "Если вас это устраивает, пожалуйста, оформите заказ и выберите предоплату. Я из…"
type textarea "Kui see nii Teile sobib siis vormistage tellimus ja valige makseviisiks ettemak…"
type textarea "Если вас это устраивает, пожалуйста, оформите заказ и выберите предоплату. Я из…"
type textarea "Kui see nii Teile sobib siis vormistage tellimus ja valige makseviisiks ettemak…"
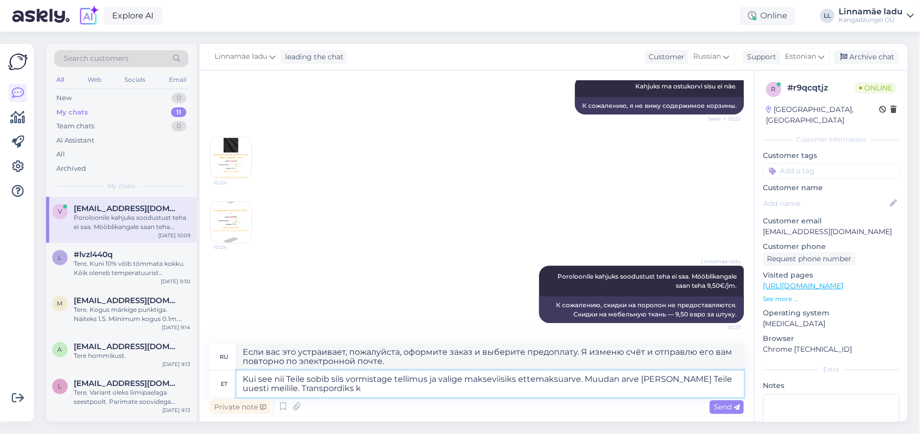
type textarea "Если вас это устраивает, пожалуйста, оформите заказ и выберите предоплату. Я из…"
type textarea "Kui see nii Teile sobib siis vormistage tellimus ja valige makseviisiks ettemak…"
type textarea "Если вас это устраивает, пожалуйста, оформите заказ и выберите предоплату. Я из…"
type textarea "Kui see nii Teile sobib siis vormistage tellimus ja valige makseviisiks ettemak…"
type textarea "Если вас это устраивает, пожалуйста, оформите заказ и выберите предоплату. Я из…"
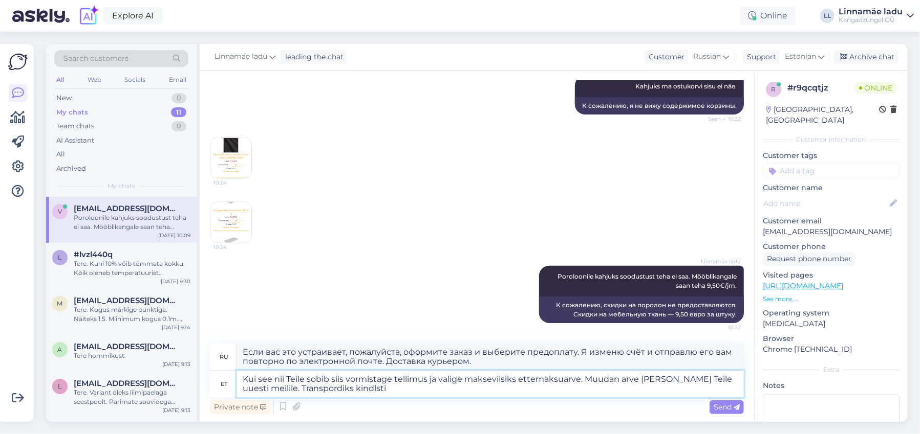
type textarea "Kui see nii Teile sobib siis vormistage tellimus ja valige makseviisiks ettemak…"
type textarea "Если вас это устраивает, пожалуйста, оформите заказ и выберите предоплату. Я из…"
type textarea "Kui see nii Teile sobib siis vormistage tellimus ja valige makseviisiks ettemak…"
type textarea "Если вас это устраивает, пожалуйста, оформите заказ и выберите предоплату. Я из…"
type textarea "Kui see nii Teile sobib siis vormistage tellimus ja valige makseviisiks ettemak…"
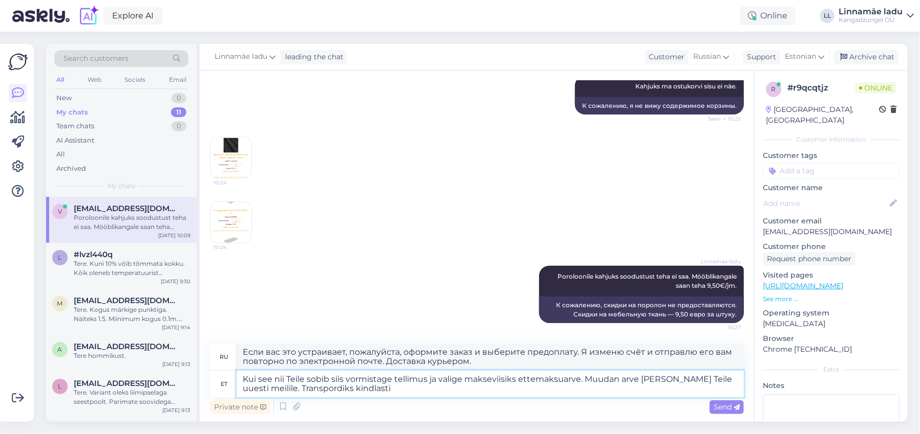
type textarea "Если вас это устраивает, оформите заказ и выберите предоплату. Я изменю счёт и …"
type textarea "Kui see nii Teile sobib siis vormistage tellimus ja valige makseviisiks ettemak…"
type textarea "Если вас это устраивает, пожалуйста, оформите заказ и выберите предоплату. Я из…"
type textarea "Kui see nii Teile sobib siis vormistage tellimus ja valige makseviisiks ettemak…"
type textarea "Если вас это устраивает, оформите заказ и выберите предоплату. Я изменю счёт и …"
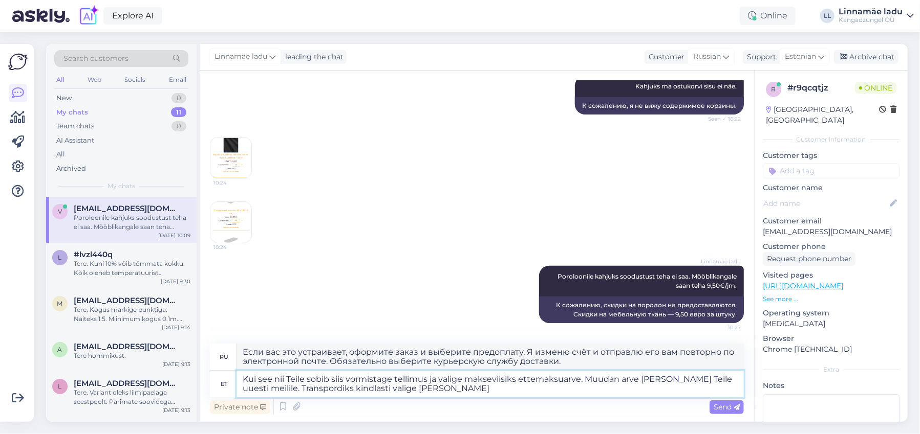
type textarea "Kui see nii Teile sobib siis vormistage tellimus ja valige makseviisiks ettemak…"
type textarea "Если вас это устраивает, оформите заказ и выберите предоплату. Я изменю счёт и …"
type textarea "Kui see nii Teile sobib siis vormistage tellimus ja valige makseviisiks ettemak…"
type textarea "Если вас это устраивает, оформите заказ и выберите предоплату. Я изменю счёт и …"
type textarea "Kui see nii Teile sobib siis vormistage tellimus ja valige makseviisiks ettemak…"
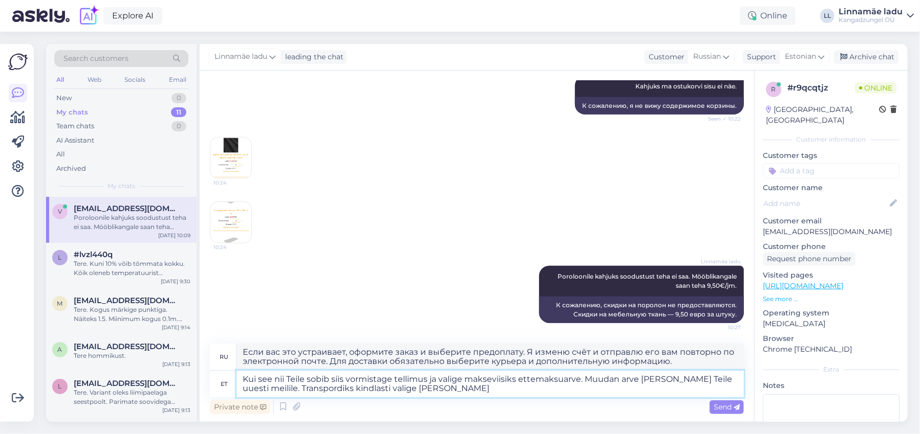
type textarea "Если вас это устраивает, оформите заказ и выберите предоплату. Я изменю счёт и …"
type textarea "Kui see nii Teile sobib siis vormistage tellimus ja valige makseviisiks ettemak…"
type textarea "Если вас это устраивает, оформите заказ и выберите предоплату. Я изменю счёт и …"
type textarea "Kui see nii Teile sobib siis vormistage tellimus ja valige makseviisiks ettemak…"
type textarea "Если вас это устраивает, оформите заказ и выберите предоплату. Я изменю счёт и …"
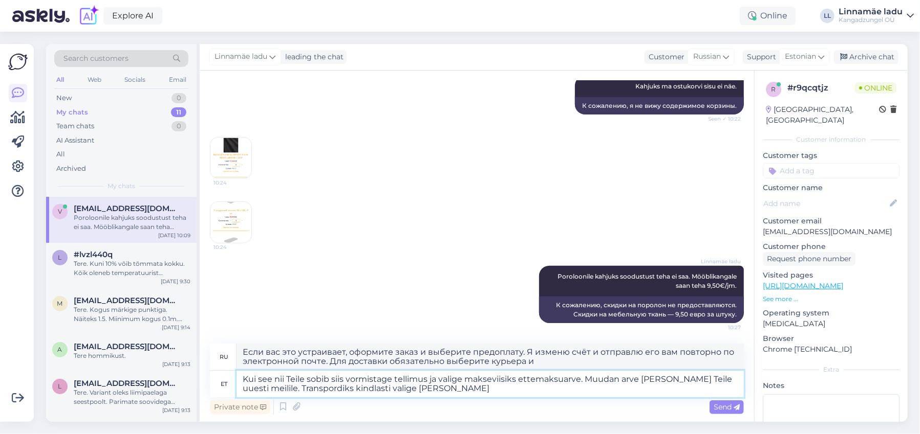
type textarea "Kui see nii Teile sobib siis vormistage tellimus ja valige makseviisiks ettemak…"
type textarea "Если вас это устраивает, оформите заказ и выберите предоплату. Я изменю счёт и …"
type textarea "Kui see nii Teile sobib siis vormistage tellimus ja valige makseviisiks ettemak…"
type textarea "Если вас это устраивает, оформите заказ и выберите предоплату. Я изменю счёт и …"
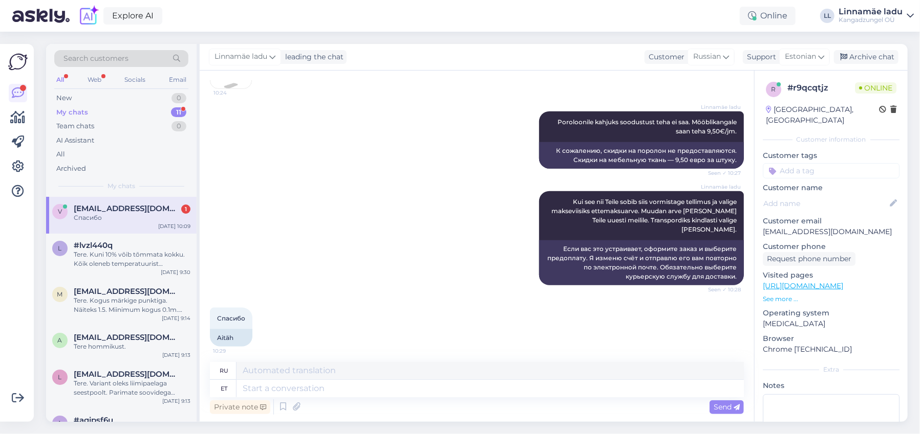
scroll to position [667, 0]
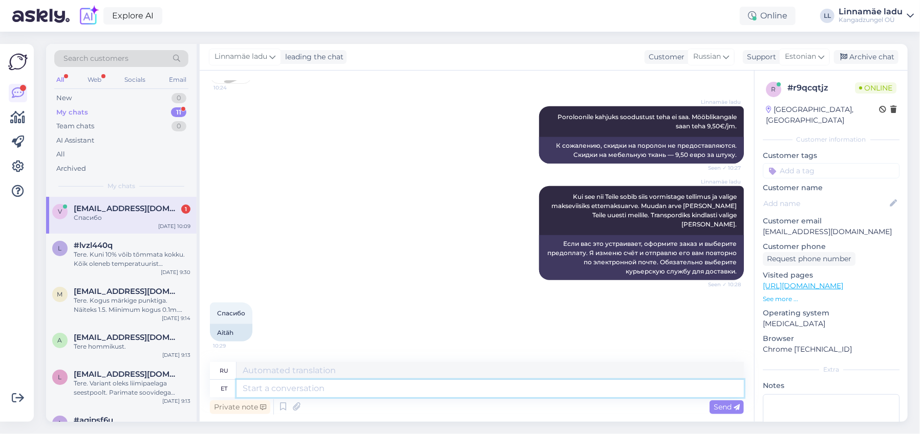
click at [389, 387] on textarea at bounding box center [489, 388] width 507 height 17
type textarea "Andke"
type textarea "Давать"
type textarea "Andke teada"
type textarea "[PERSON_NAME] мне знать"
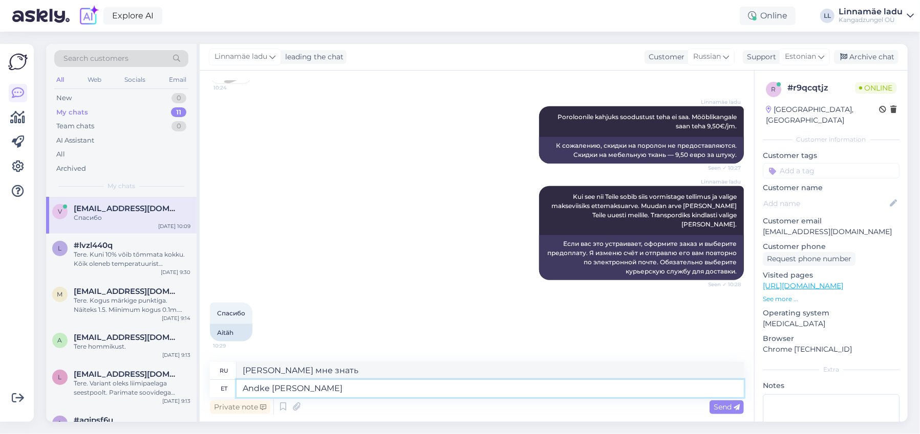
type textarea "Andke [PERSON_NAME] o"
type textarea "Дайте мне знать, если"
type textarea "Andke [PERSON_NAME] olete"
type textarea "Дай мне знать, когда будешь."
type textarea "Andke [PERSON_NAME] olete tellimuse v"
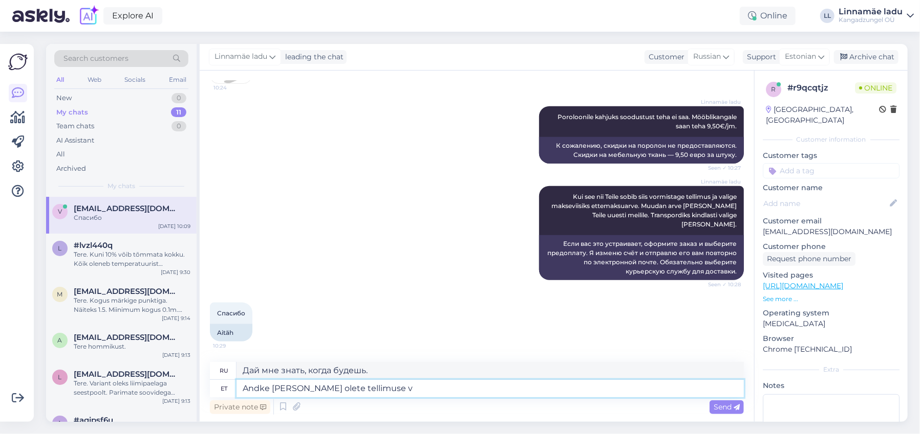
type textarea "[PERSON_NAME] мне знать, когда оформите заказ."
type textarea "Andke [PERSON_NAME] olete tellimuse vormistatud. Ja m"
type textarea "[PERSON_NAME] мне знать, когда оформите заказ. И"
type textarea "Andke [PERSON_NAME] olete tellimuse vormistatud. Ja mis"
type textarea "[PERSON_NAME] мне знать, когда оформите заказ. И что"
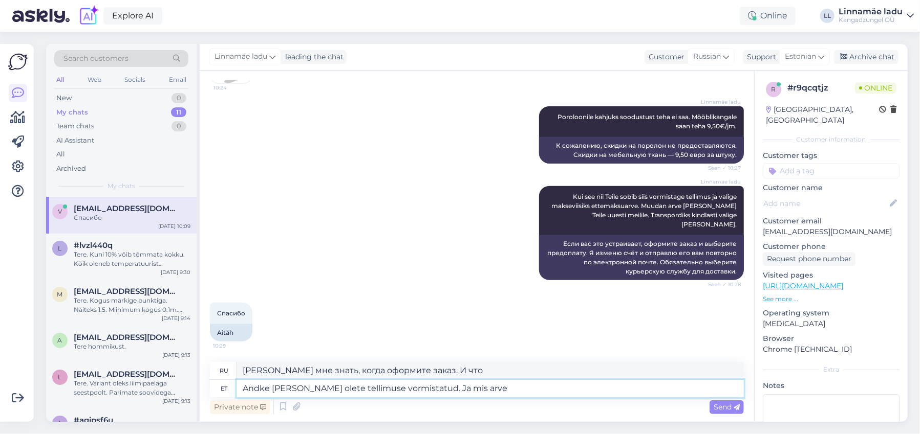
type textarea "Andke [PERSON_NAME] olete tellimuse vormistatud. Ja mis arve"
type textarea "[PERSON_NAME] мне знать, когда оформите заказ. И какой будет счёт?"
type textarea "Andke [PERSON_NAME] olete tellimuse vormistatud. Ja mis arve/tellimuse"
type textarea "Сообщите мне, когда оформите заказ. Укажите номер счёта/заказа."
type textarea "Andke [PERSON_NAME] olete tellimuse vormistatud. Ja mis arve/tellimuse number o…"
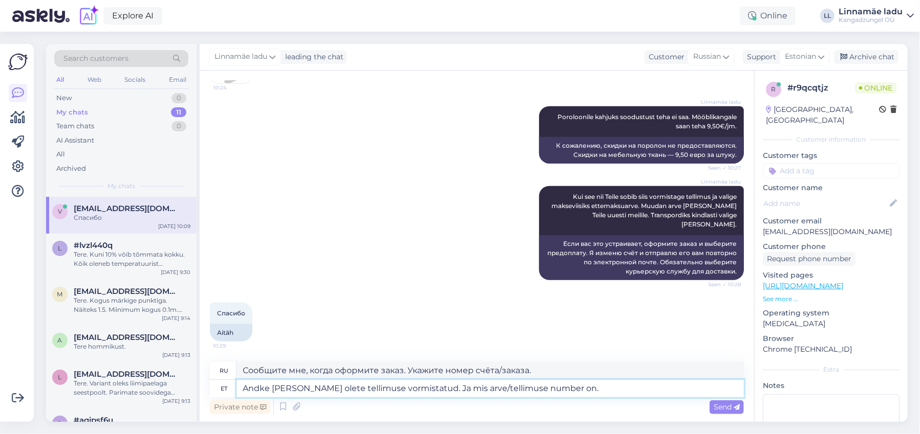
type textarea "Сообщите мне, когда оформите заказ. И номер счёта/заказа."
type textarea "Andke [PERSON_NAME] olete tellimuse vormistatud. Ja mis arve/tellimuse number o…"
type textarea "Сообщите мне, когда оформите заказ. И укажите номер счёта/заказа. С наилучшими …"
type textarea "Andke [PERSON_NAME] olete tellimuse vormistatud. Ja mis arve/tellimuse number o…"
type textarea "Сообщите мне, когда оформите заказ. И укажите номер счета/заказа. С уважением, …"
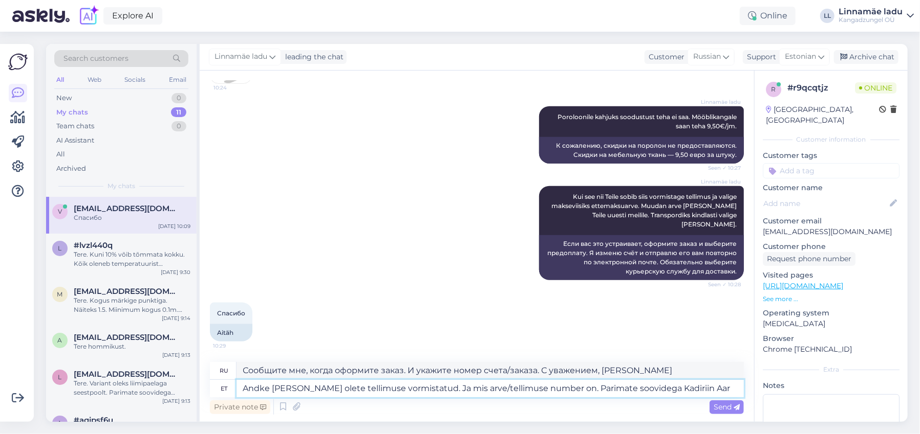
type textarea "Andke [PERSON_NAME] olete tellimuse vormistatud. Ja mis arve/tellimuse number o…"
type textarea "Сообщите мне, когда оформите заказ. И укажите номер счета/заказа. С наилучшими …"
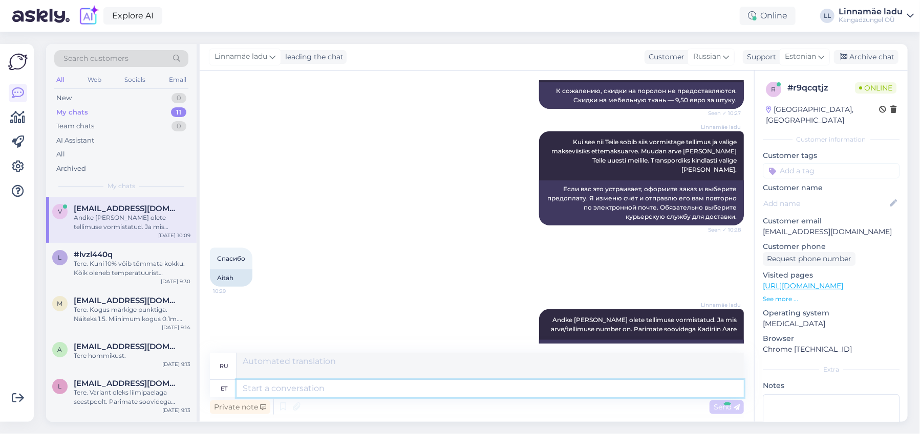
scroll to position [756, 0]
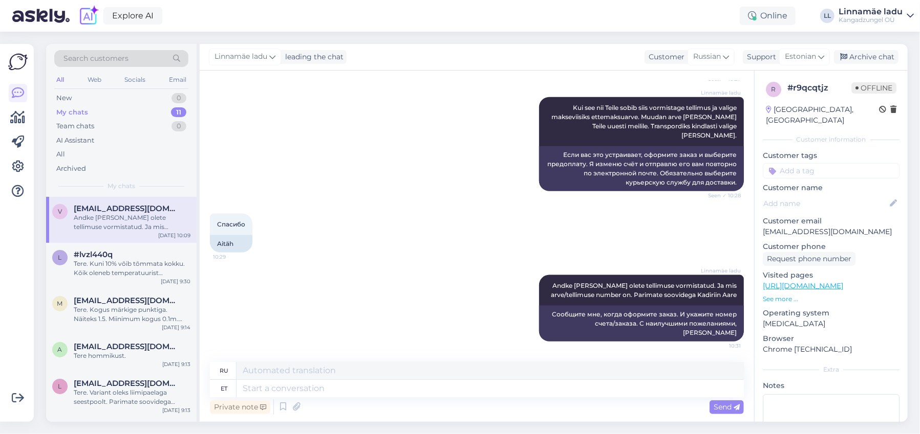
drag, startPoint x: 0, startPoint y: 457, endPoint x: 442, endPoint y: 296, distance: 470.2
click at [442, 296] on div "[PERSON_NAME] Andke [PERSON_NAME] olete tellimuse vormistatud. Ja mis arve/tell…" at bounding box center [477, 308] width 534 height 89
